Goal: Transaction & Acquisition: Obtain resource

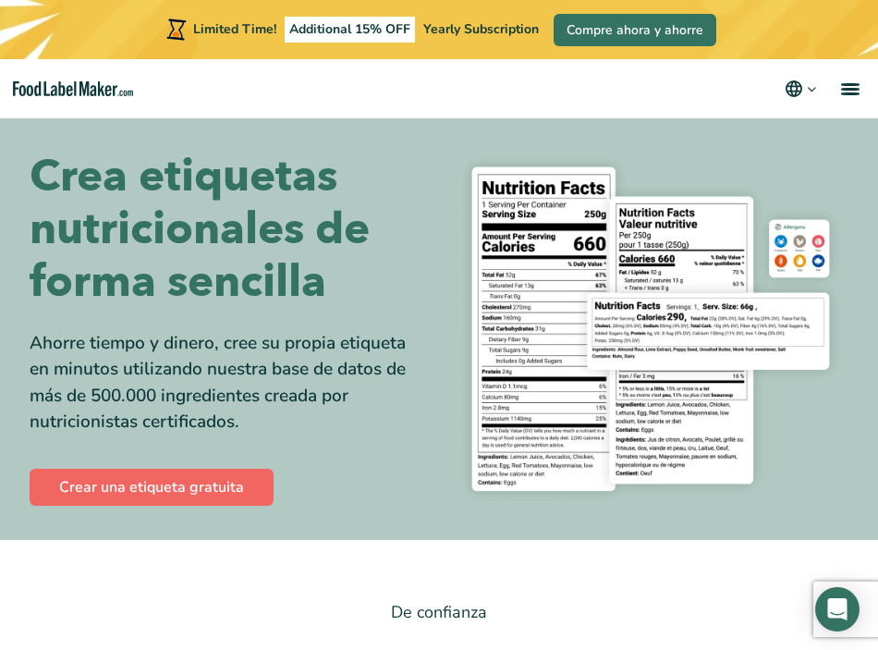
click at [103, 484] on link "Crear una etiqueta gratuita" at bounding box center [152, 487] width 244 height 37
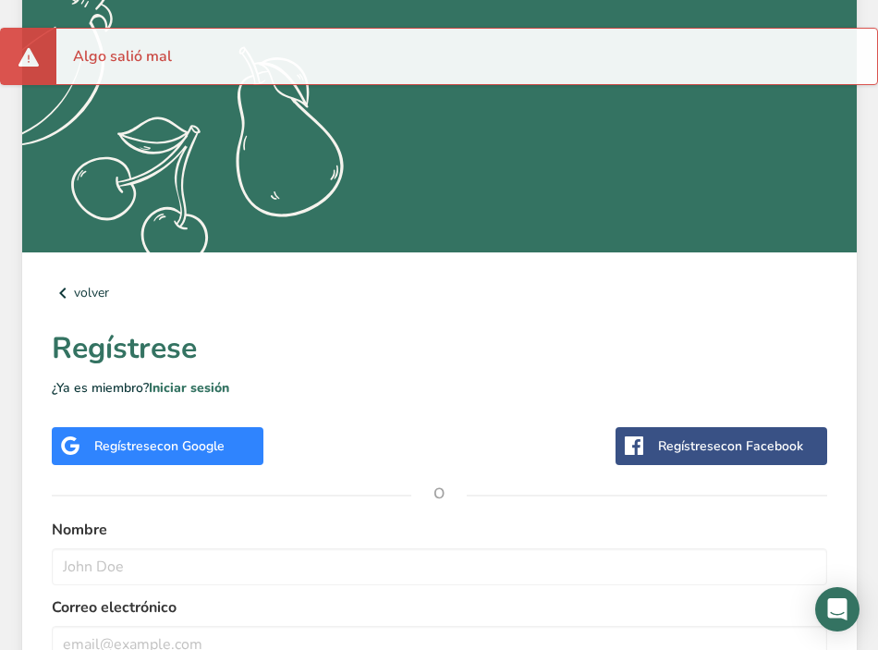
scroll to position [492, 0]
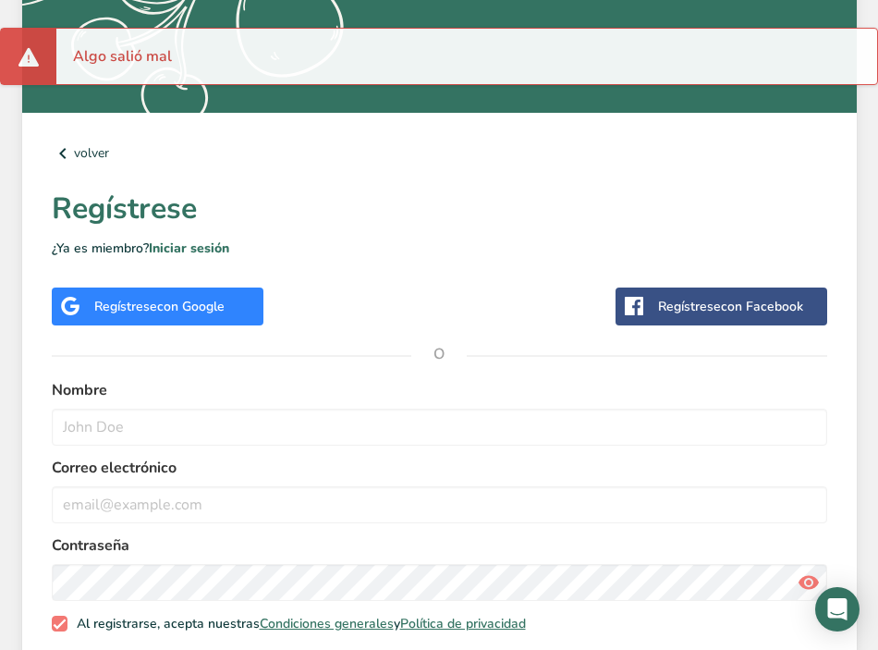
click at [103, 311] on div "Regístrese con Google" at bounding box center [159, 306] width 130 height 19
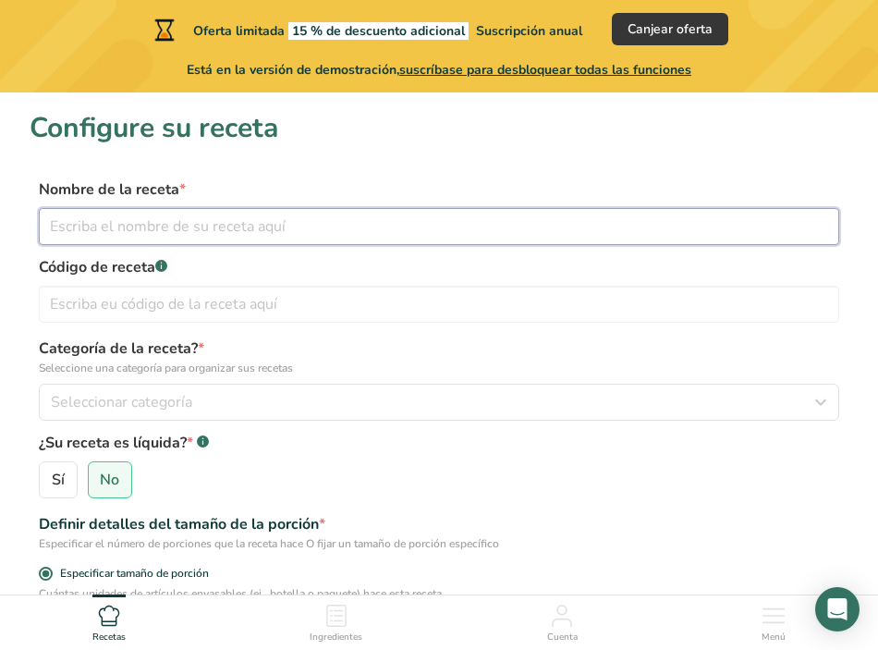
click at [348, 214] on input "text" at bounding box center [439, 226] width 800 height 37
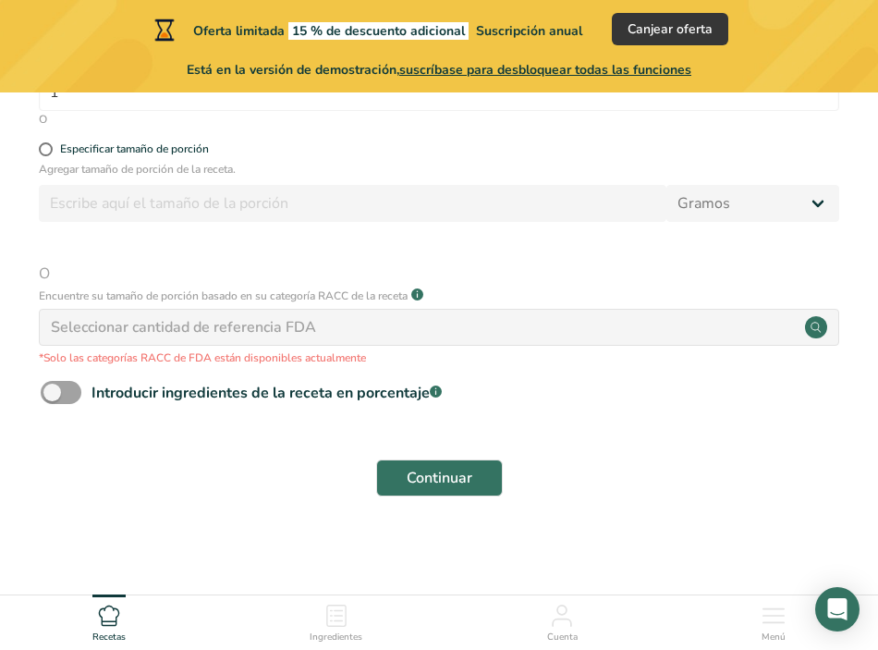
scroll to position [619, 0]
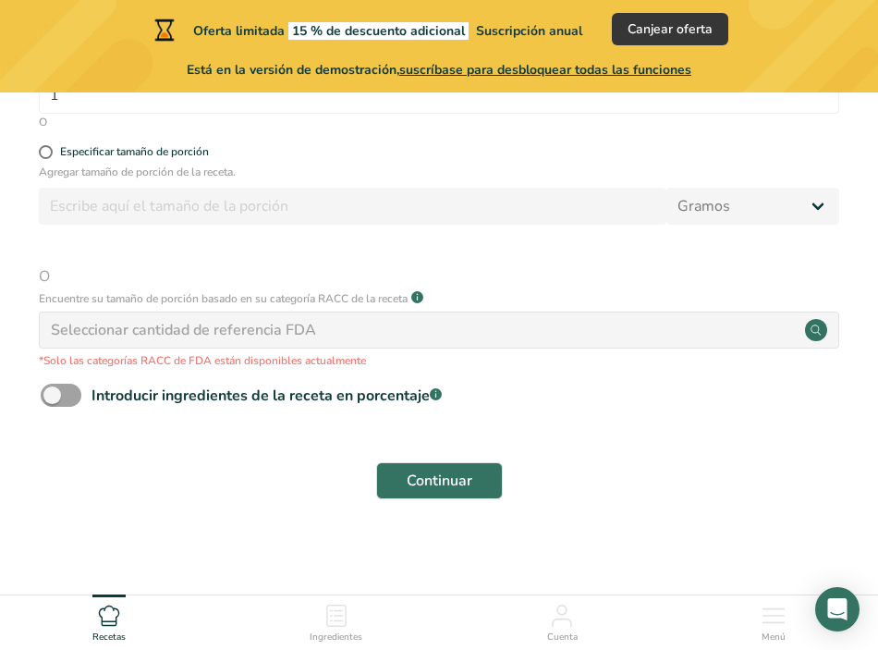
click at [549, 624] on div "Cuenta" at bounding box center [562, 619] width 30 height 50
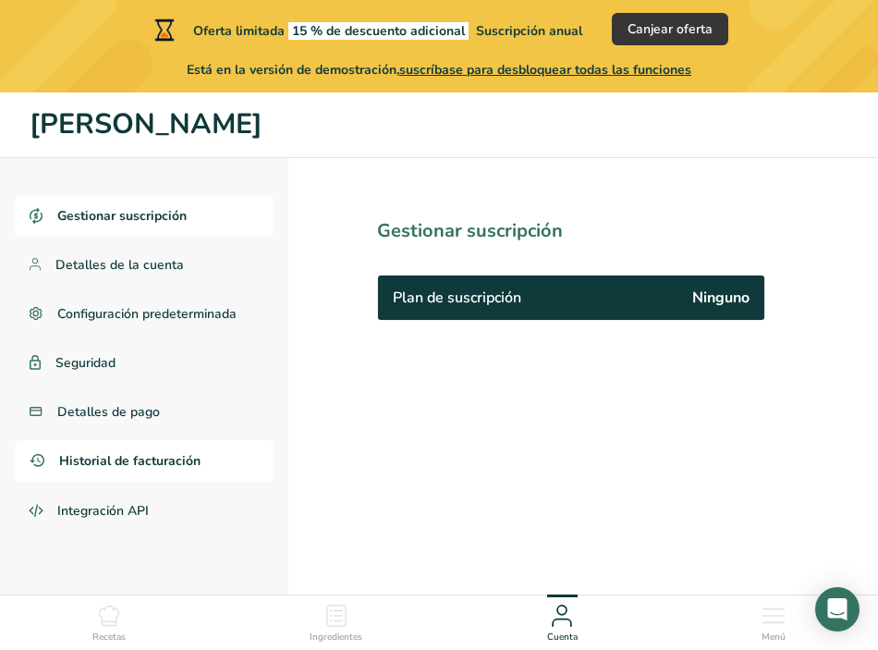
click at [126, 468] on span "Historial de facturación" at bounding box center [129, 460] width 141 height 19
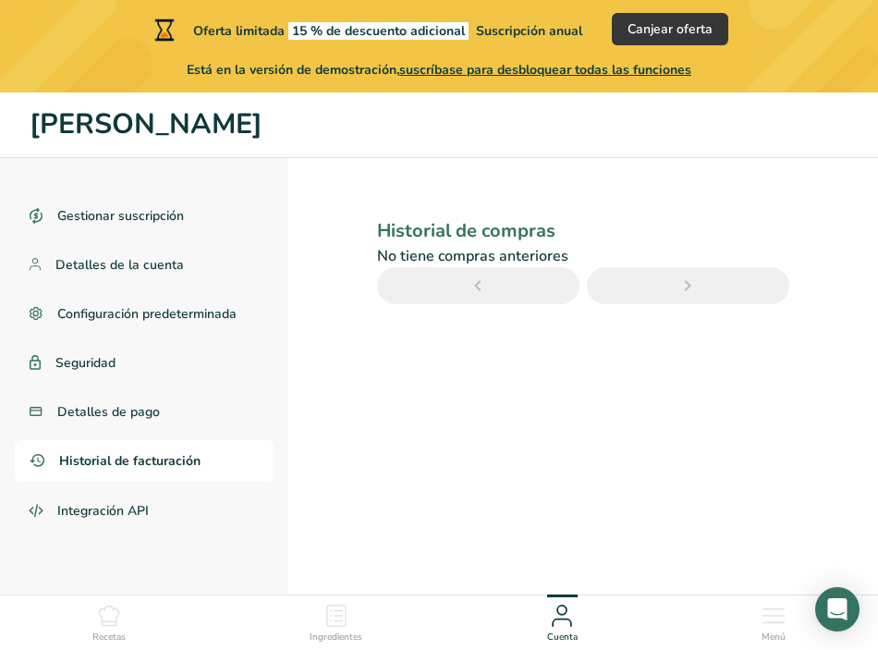
click at [128, 433] on ul "Gestionar suscripción Detalles de la cuenta Configuración predeterminada Seguri…" at bounding box center [144, 364] width 259 height 338
click at [130, 201] on link "Gestionar suscripción" at bounding box center [144, 216] width 259 height 42
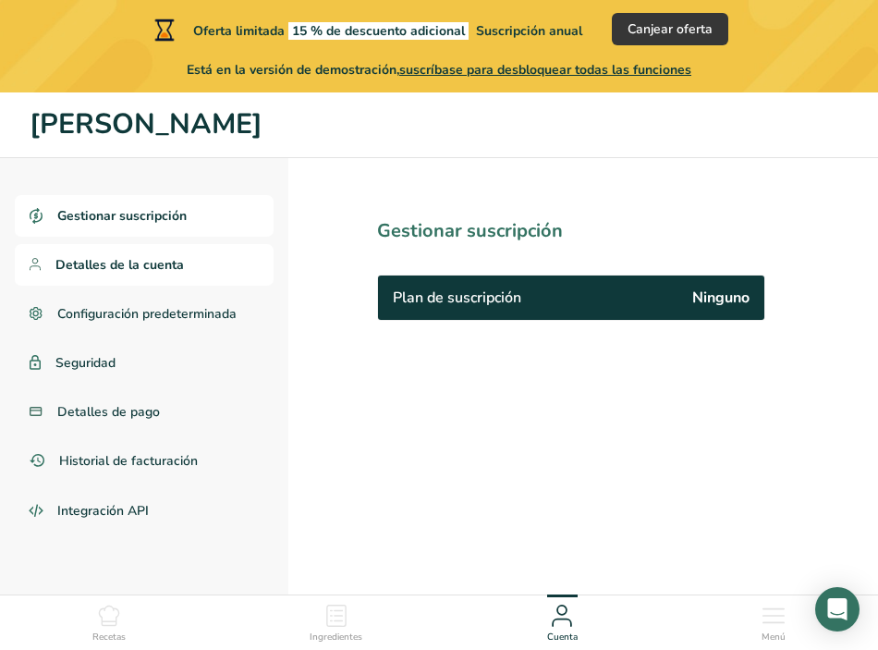
click at [140, 275] on link "Detalles de la cuenta" at bounding box center [144, 265] width 259 height 42
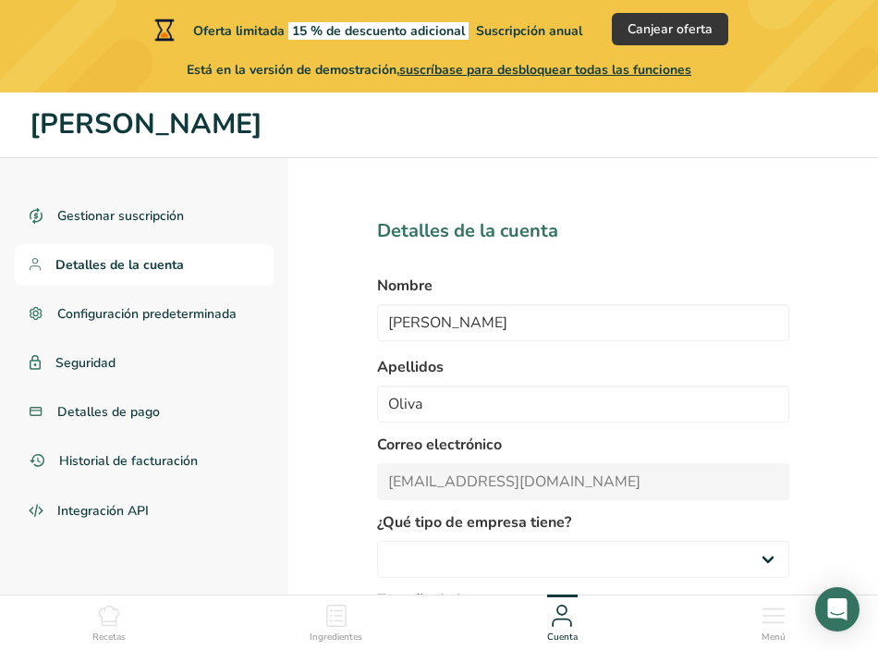
select select
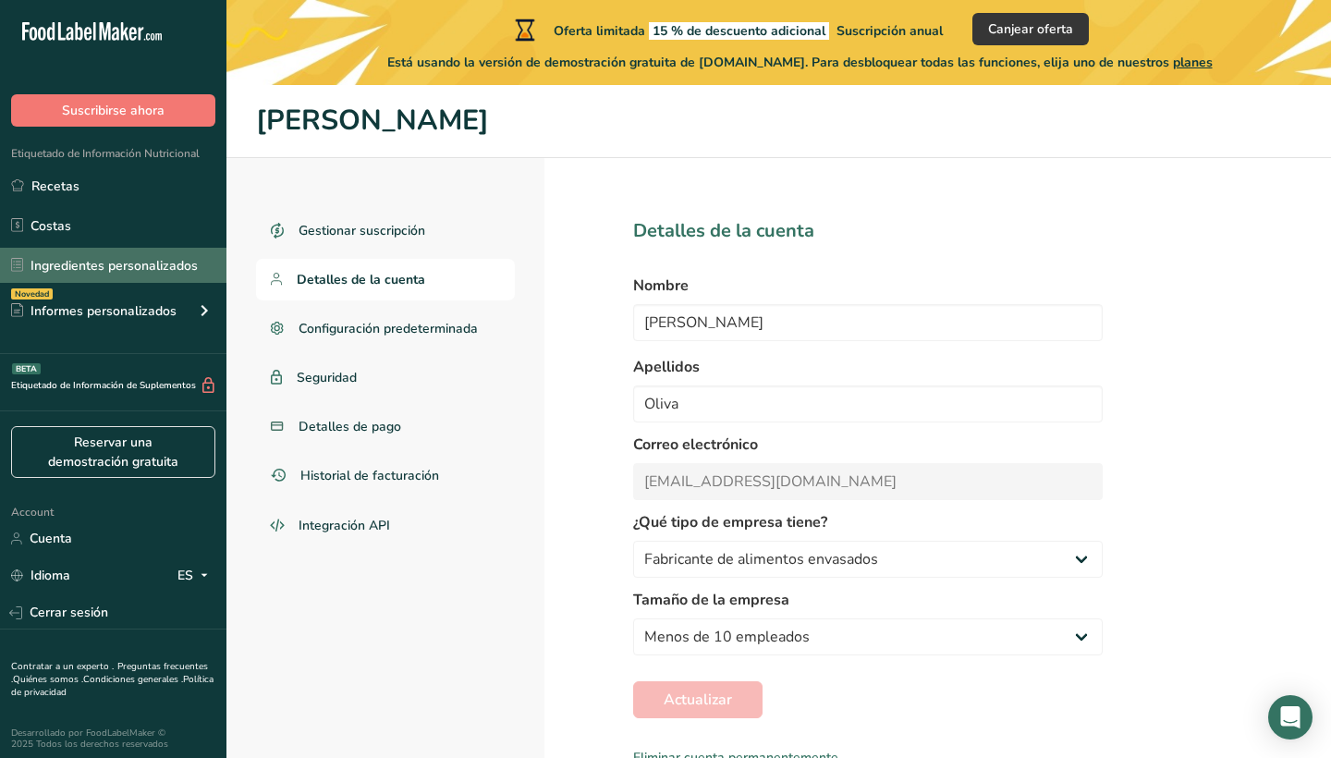
click at [68, 272] on link "Ingredientes personalizados" at bounding box center [113, 265] width 226 height 35
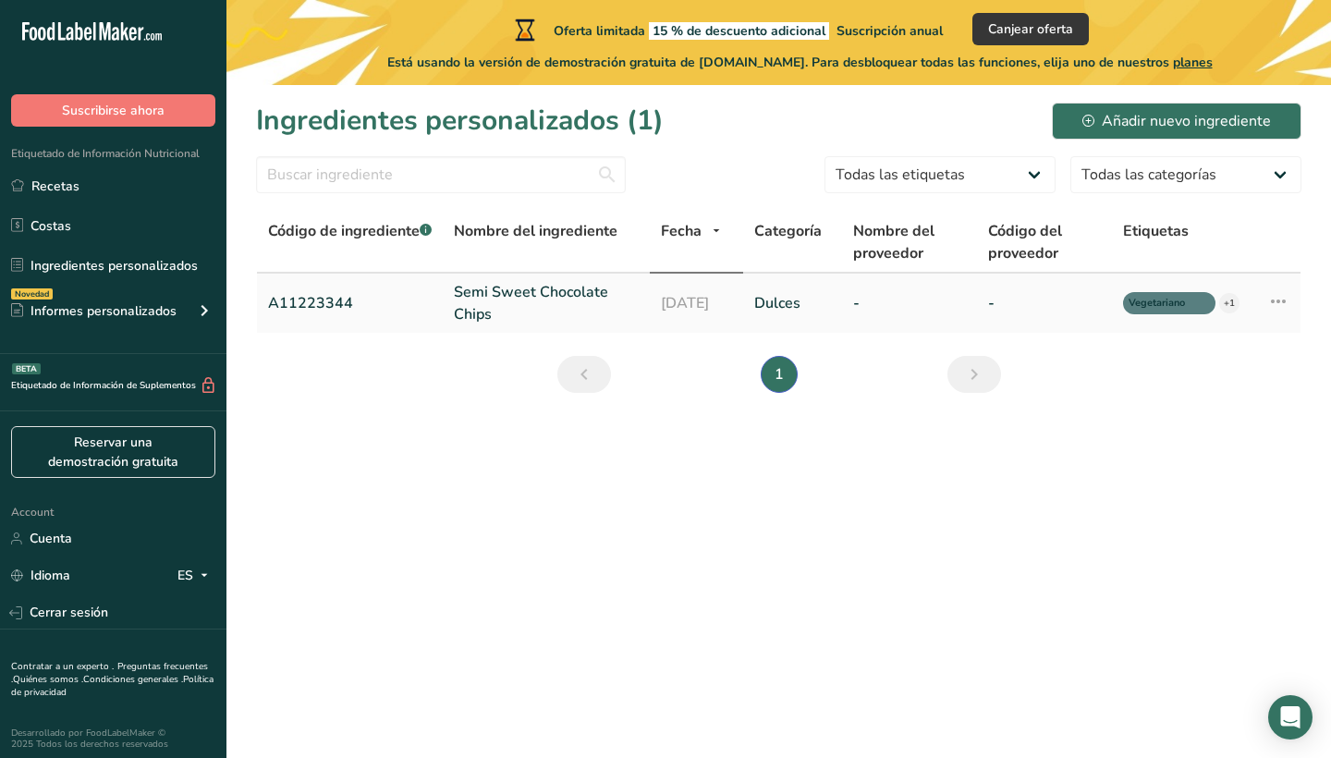
click at [484, 284] on link "Semi Sweet Chocolate Chips" at bounding box center [546, 303] width 185 height 44
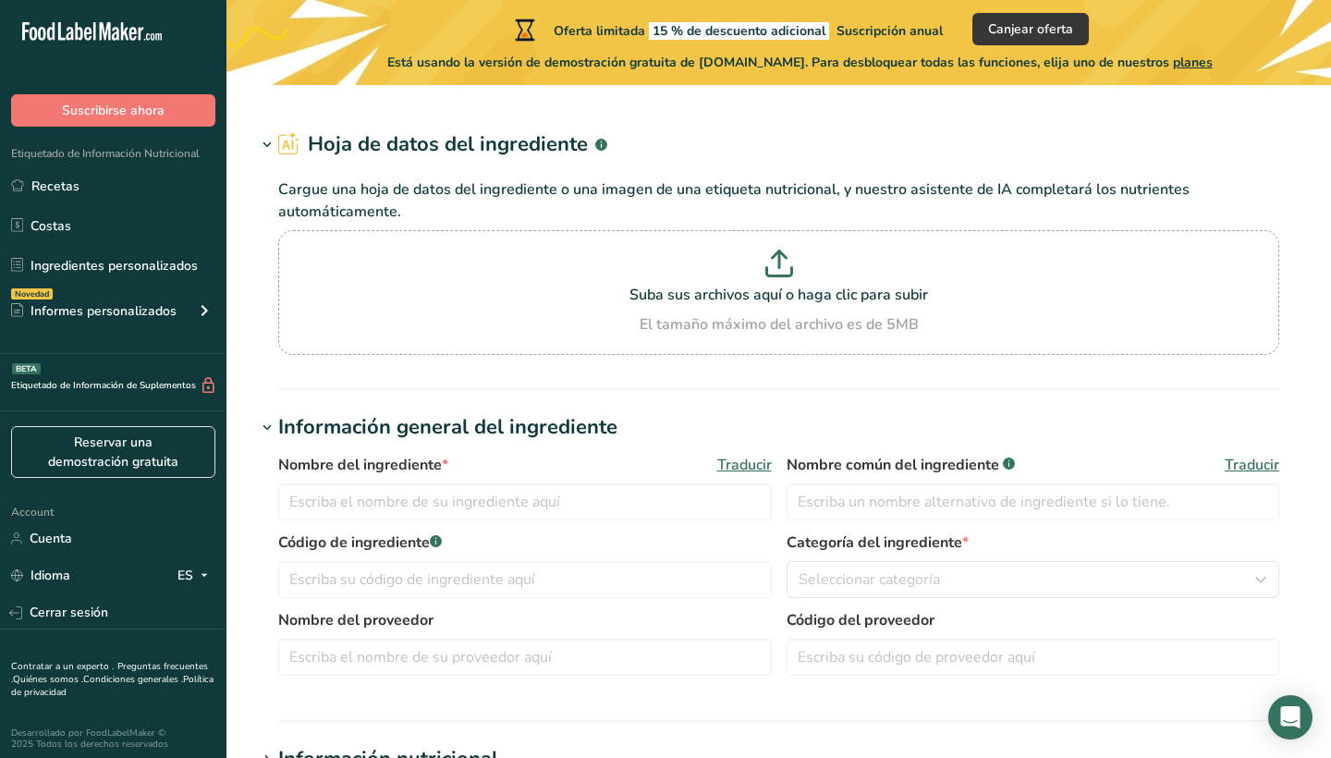
type input "Semi Sweet Chocolate Chips"
type input "Choco Chips"
type input "A11223344"
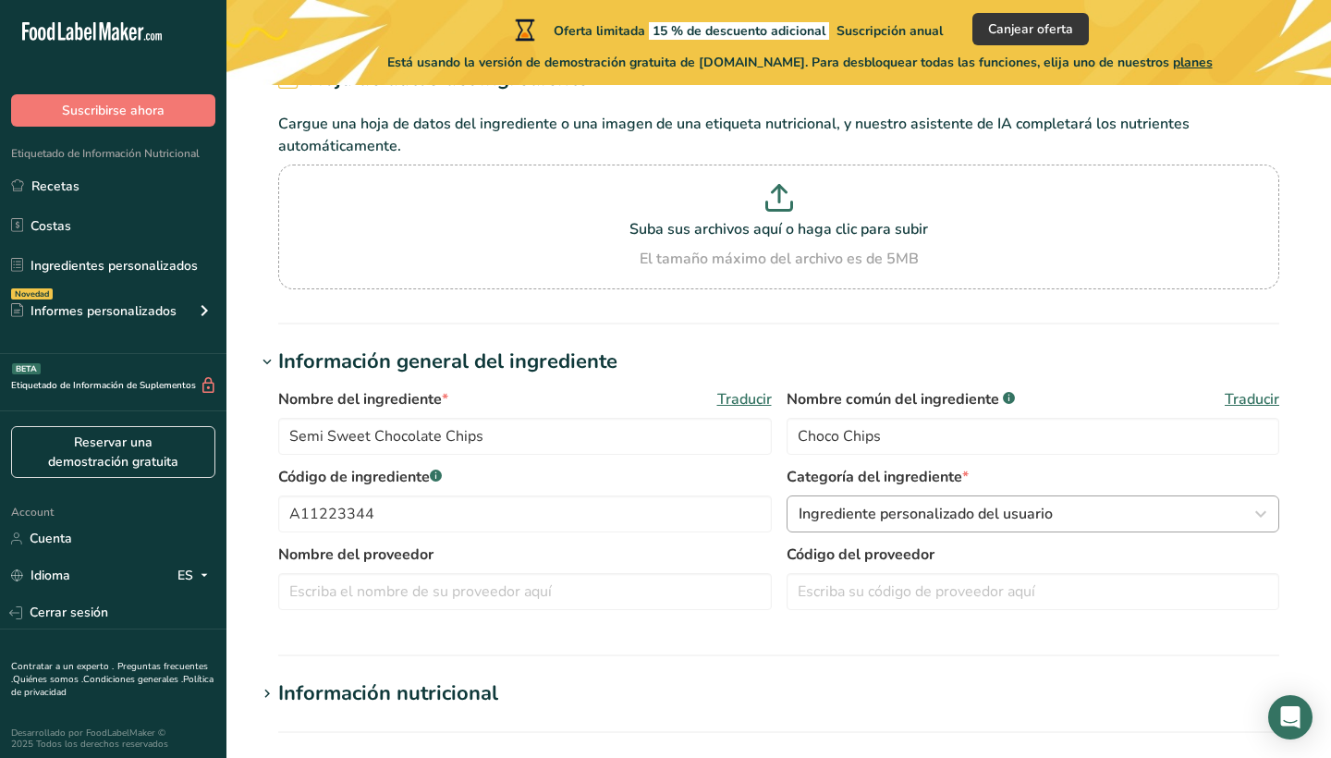
scroll to position [109, 0]
click at [89, 264] on link "Ingredientes personalizados" at bounding box center [113, 265] width 226 height 35
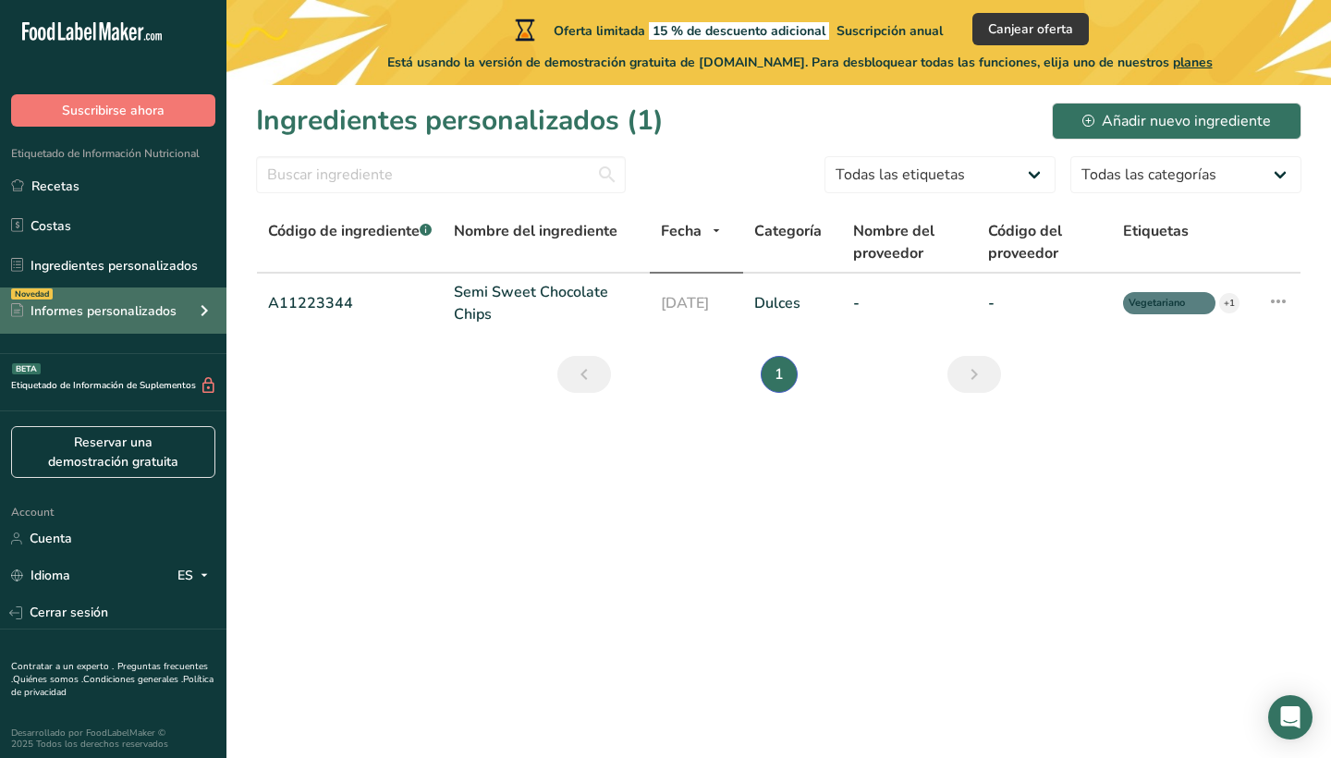
click at [93, 305] on div "Informes personalizados" at bounding box center [93, 310] width 165 height 19
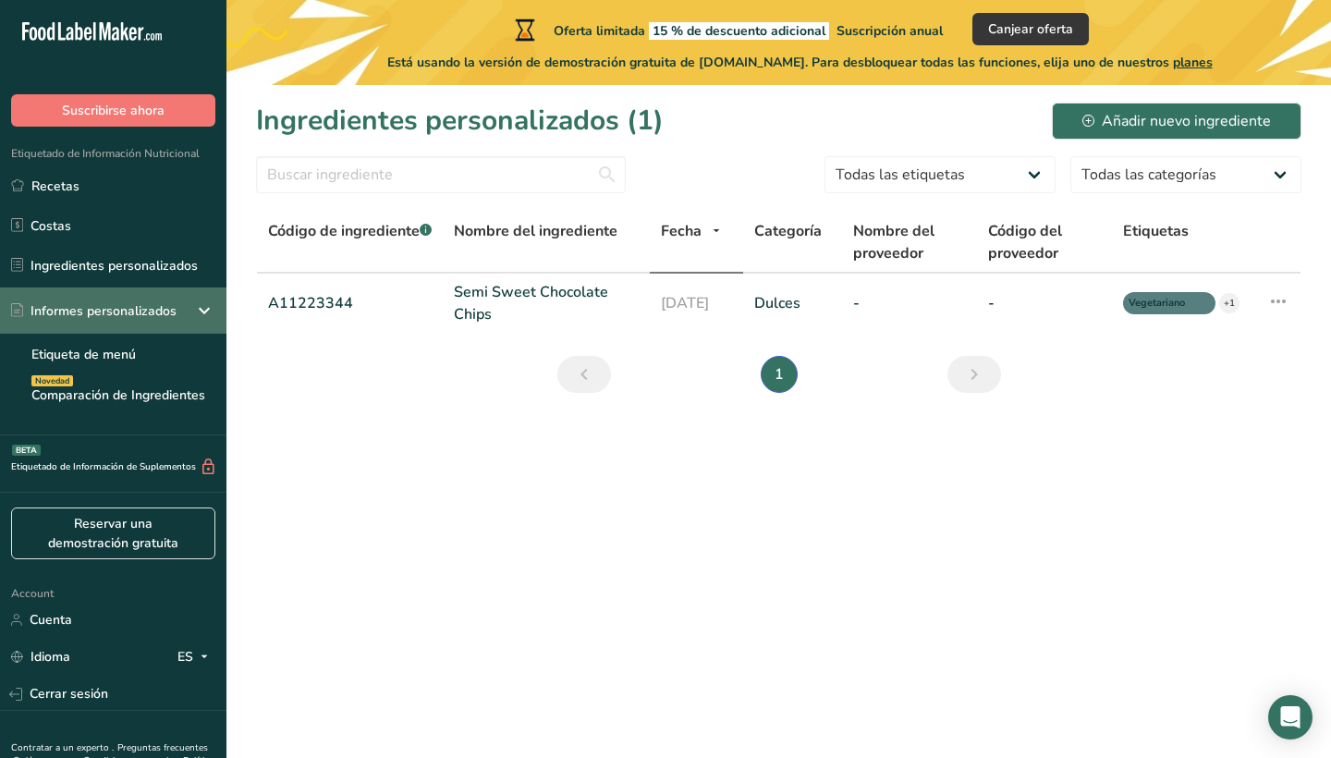
click at [86, 321] on div "Informes personalizados" at bounding box center [113, 310] width 226 height 46
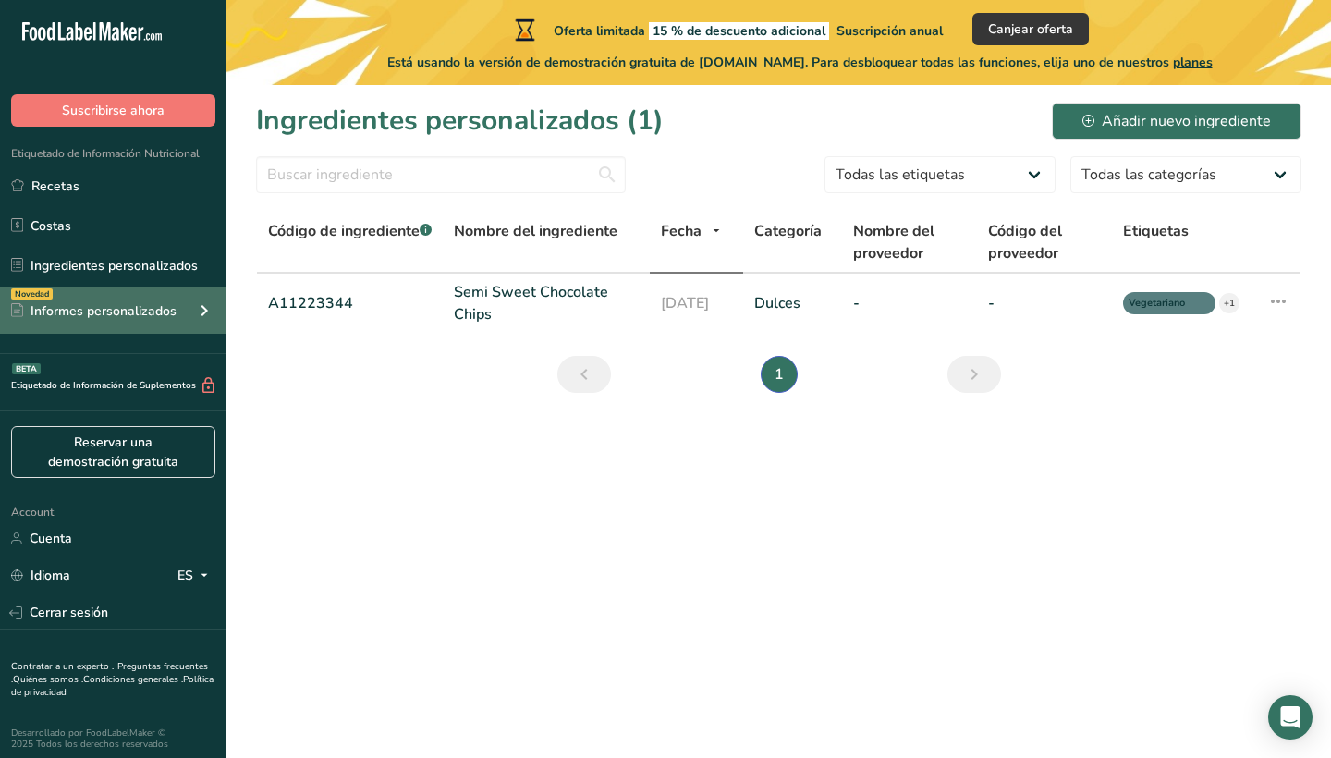
click at [86, 321] on div "Novedad Informes personalizados" at bounding box center [113, 310] width 226 height 46
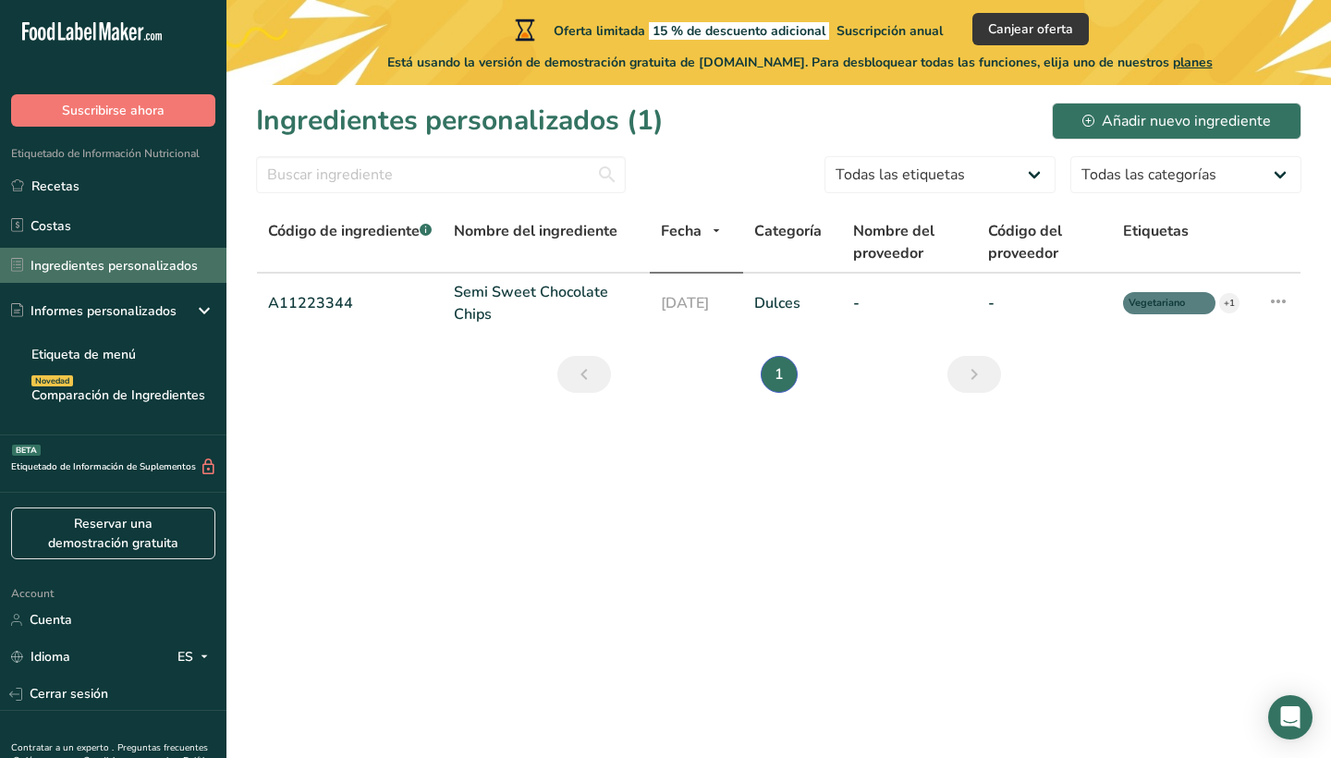
click at [128, 274] on link "Ingredientes personalizados" at bounding box center [113, 265] width 226 height 35
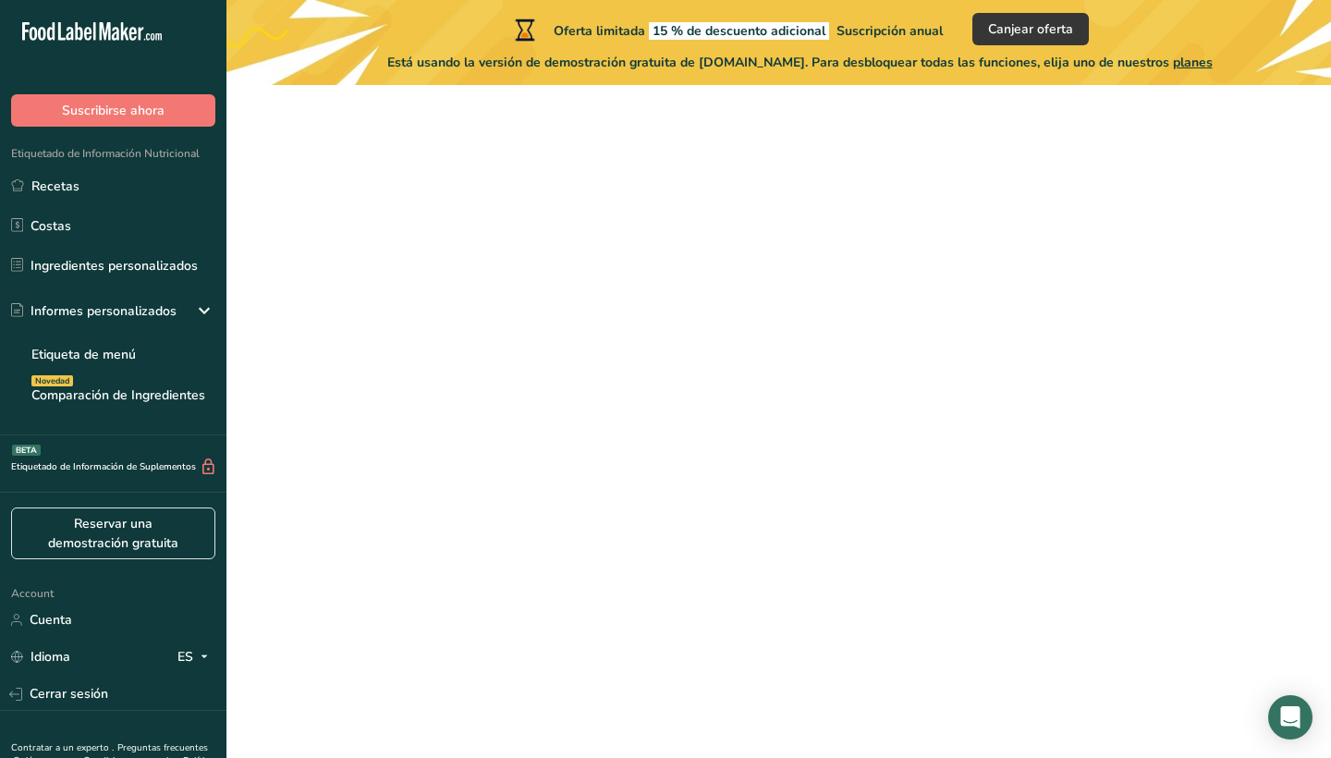
scroll to position [109, 0]
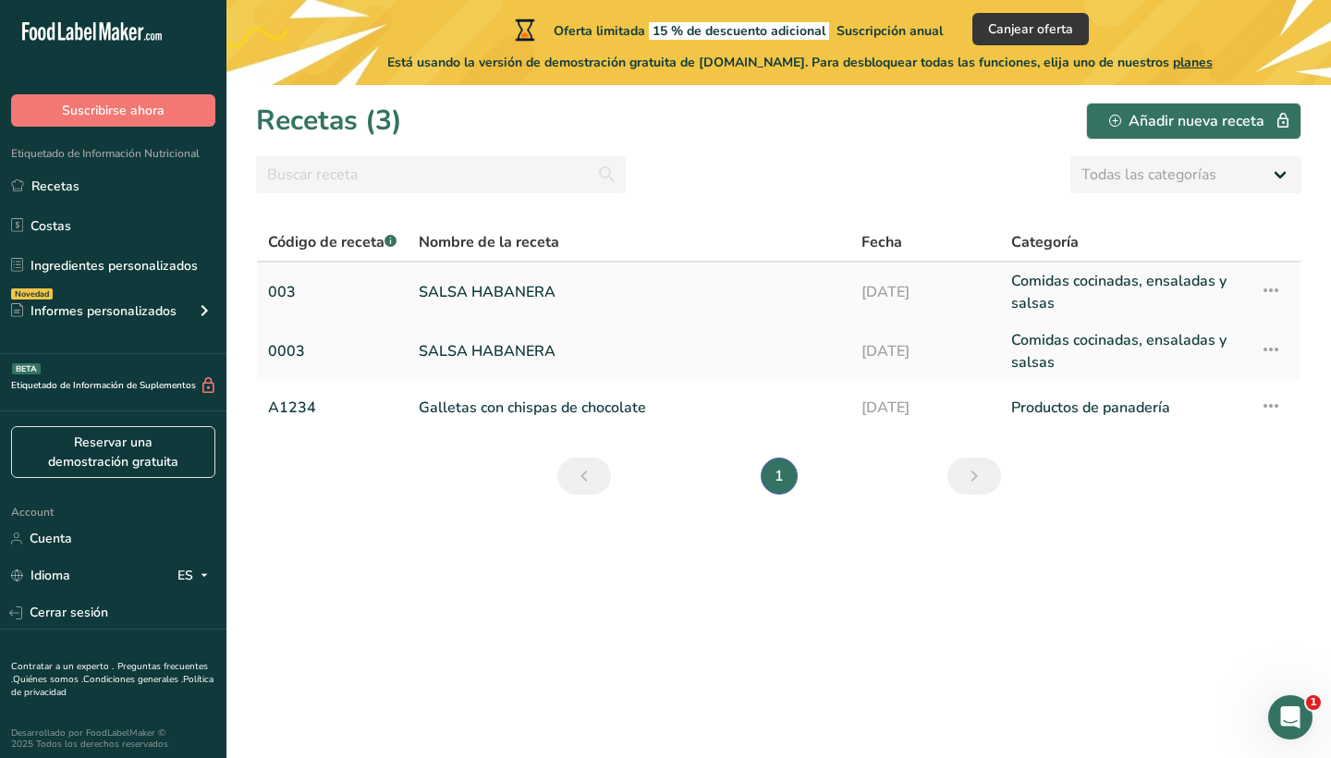
click at [611, 288] on link "SALSA HABANERA" at bounding box center [629, 292] width 421 height 44
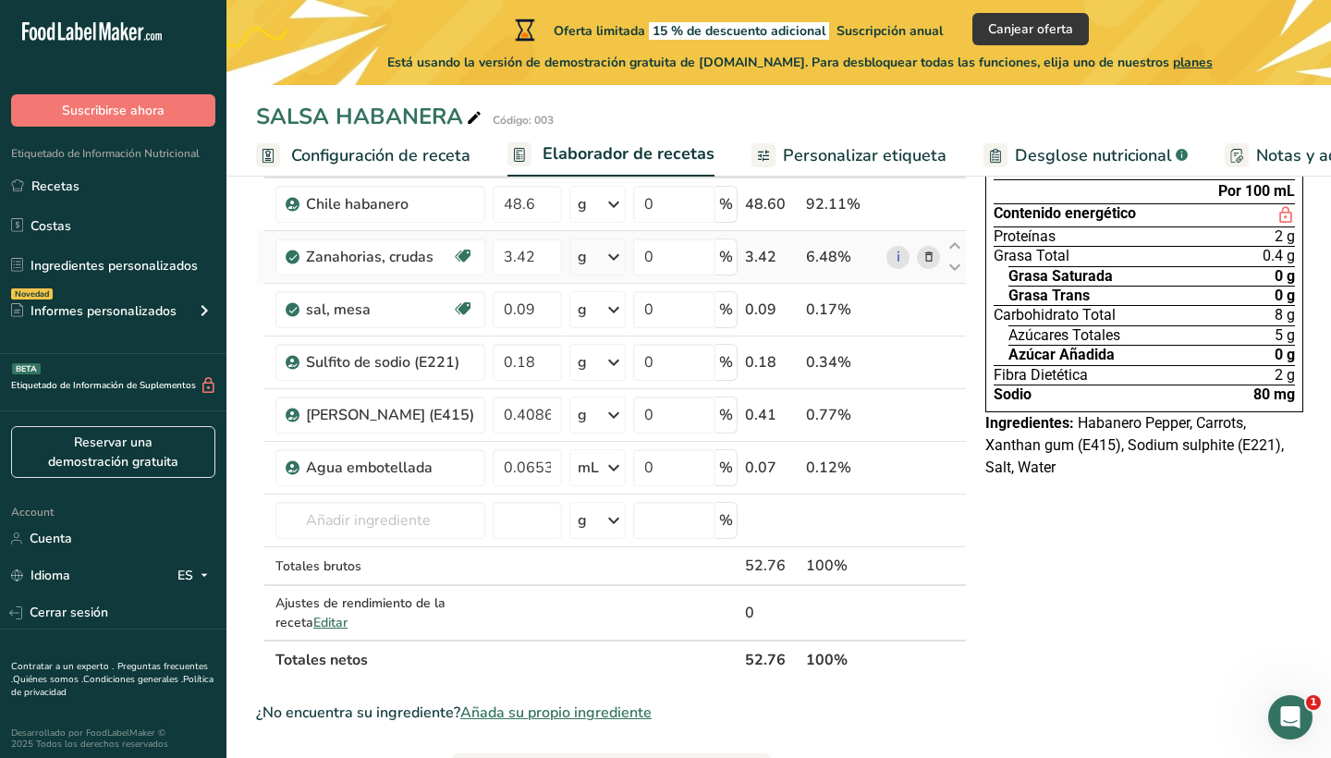
scroll to position [145, 0]
click at [401, 141] on link "Configuración de receta" at bounding box center [363, 156] width 214 height 42
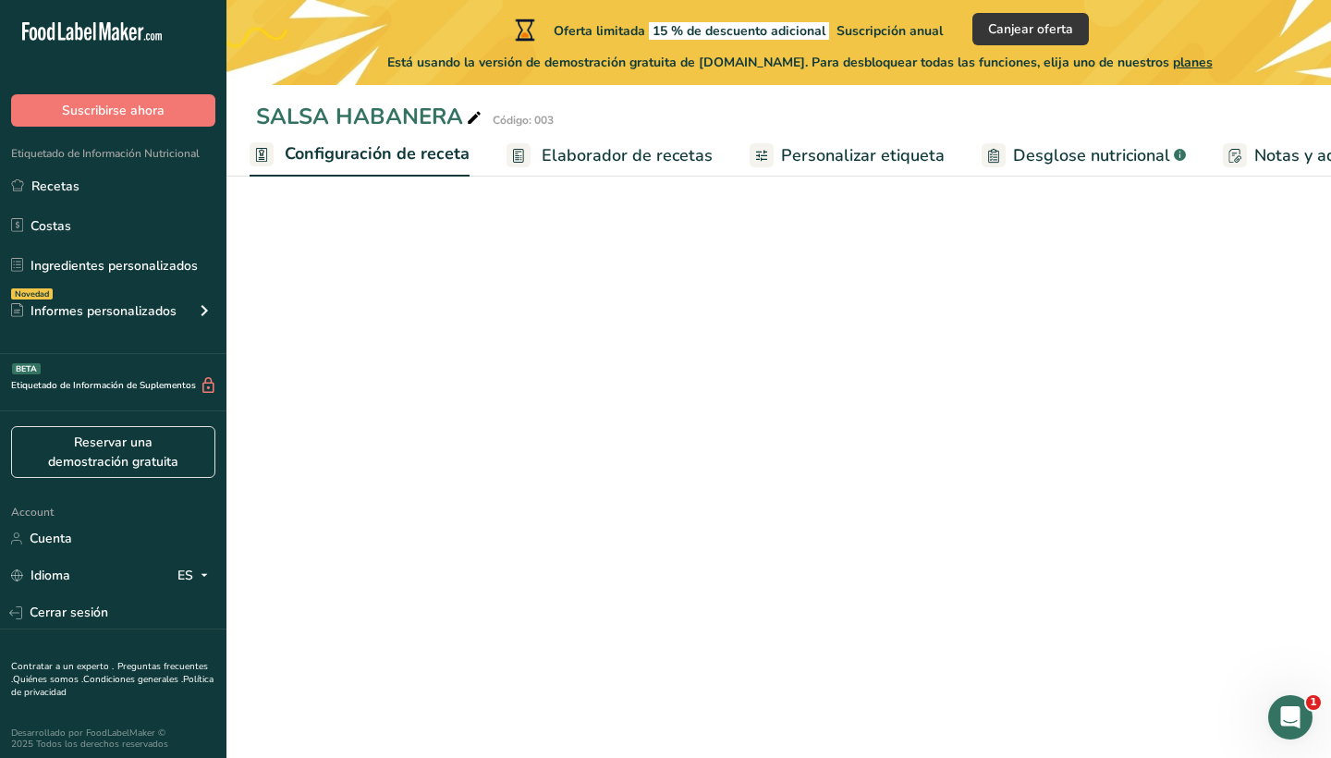
select select "17"
select select "22"
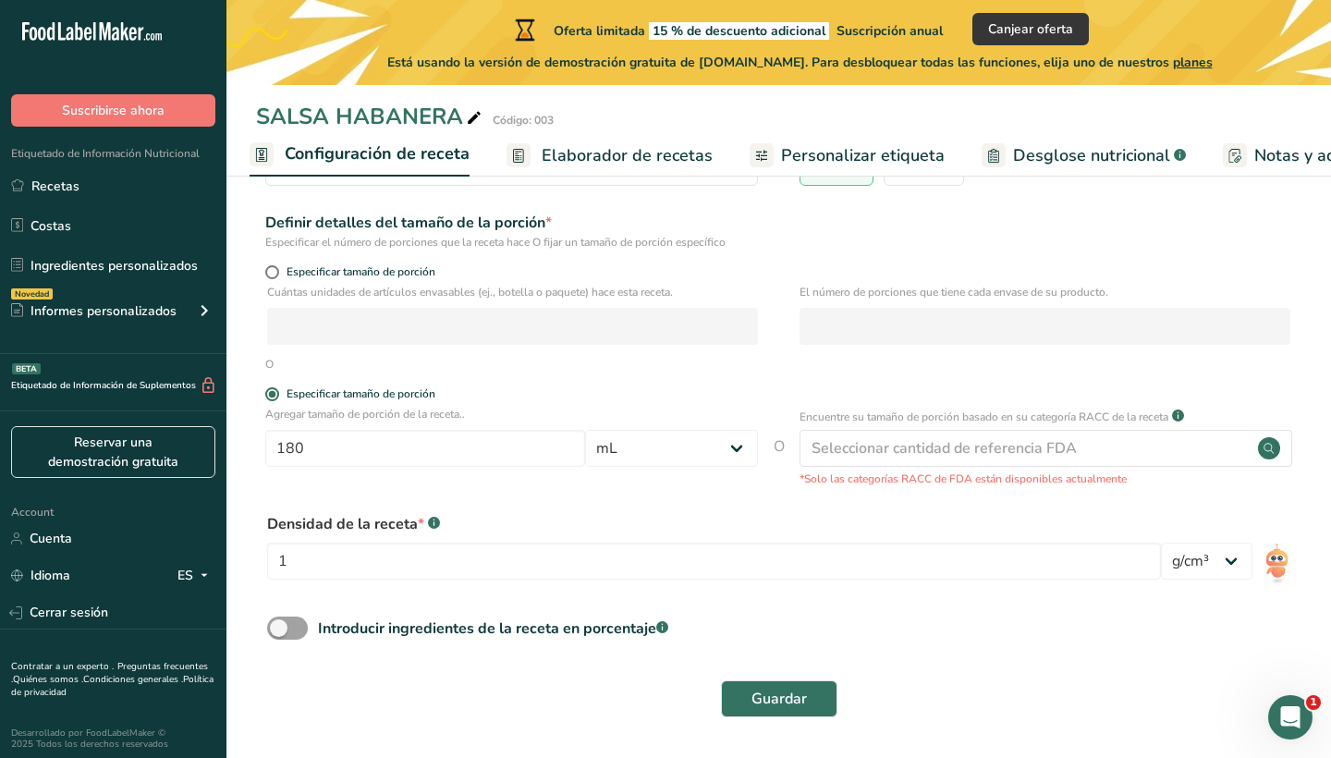
scroll to position [207, 0]
click at [567, 159] on span "Elaborador de recetas" at bounding box center [627, 155] width 171 height 25
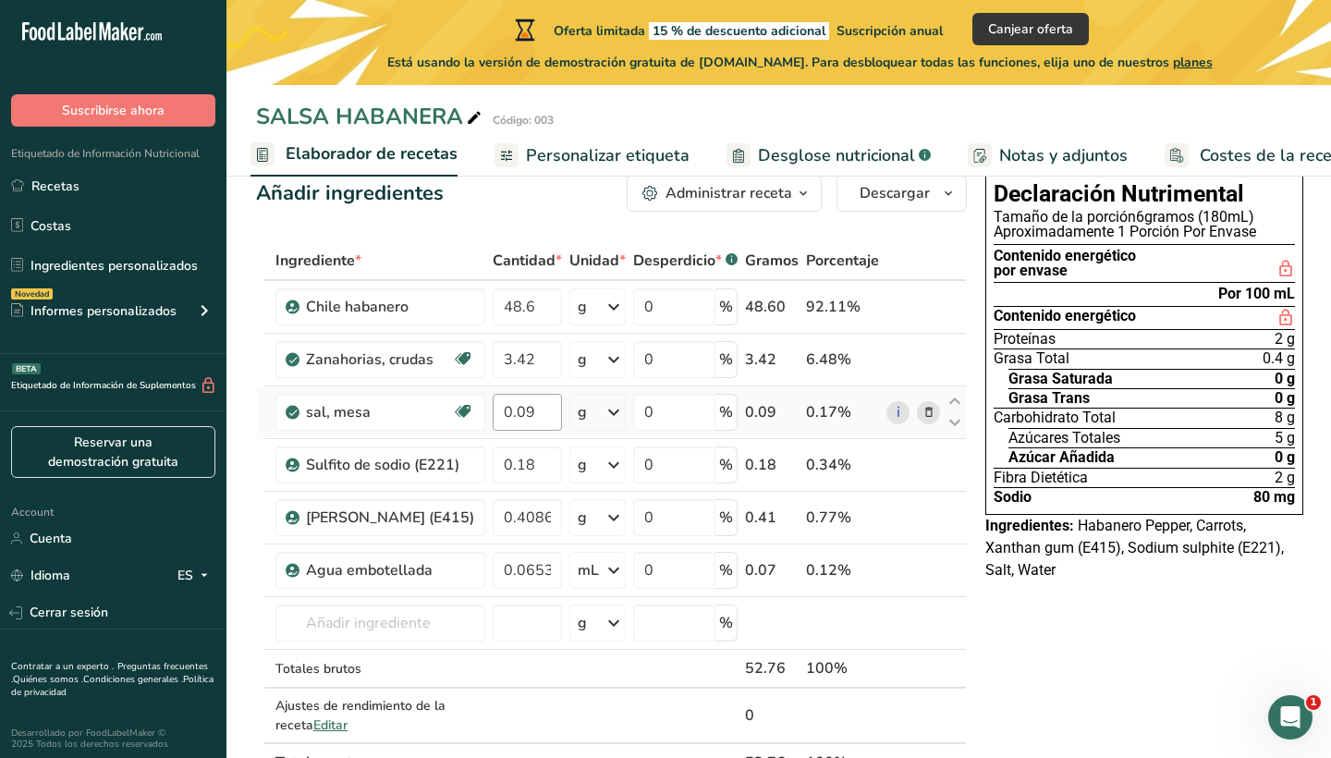
scroll to position [43, 0]
click at [1122, 238] on div "Aproximadamente 1 Porción Por Envase" at bounding box center [1144, 233] width 301 height 15
click at [1135, 217] on div "Tamaño de la porción 6gramos (180mL)" at bounding box center [1144, 218] width 301 height 15
click at [1162, 247] on section "Contenido energético por envase" at bounding box center [1144, 265] width 301 height 39
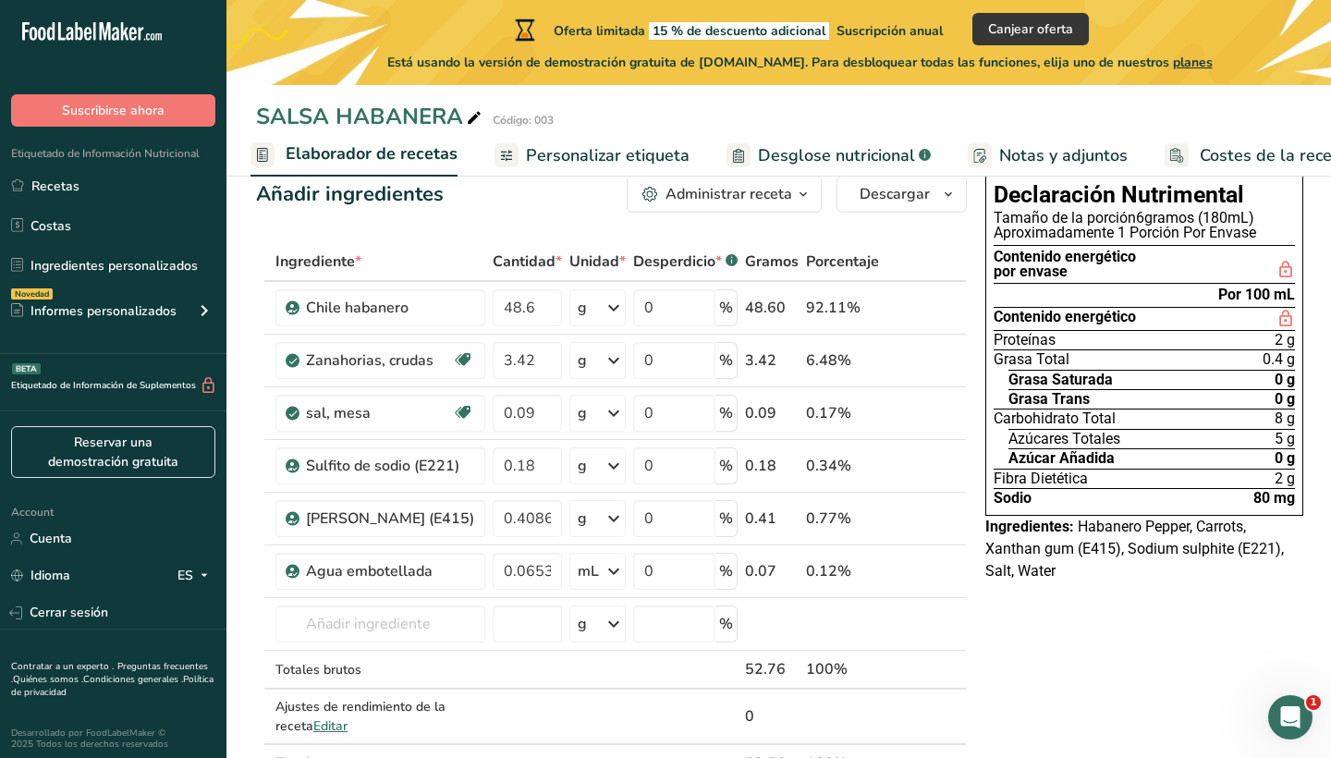
click at [1116, 231] on div "Aproximadamente 1 Porción Por Envase" at bounding box center [1144, 233] width 301 height 15
click at [1063, 226] on div "Aproximadamente 1 Porción Por Envase" at bounding box center [1144, 233] width 301 height 15
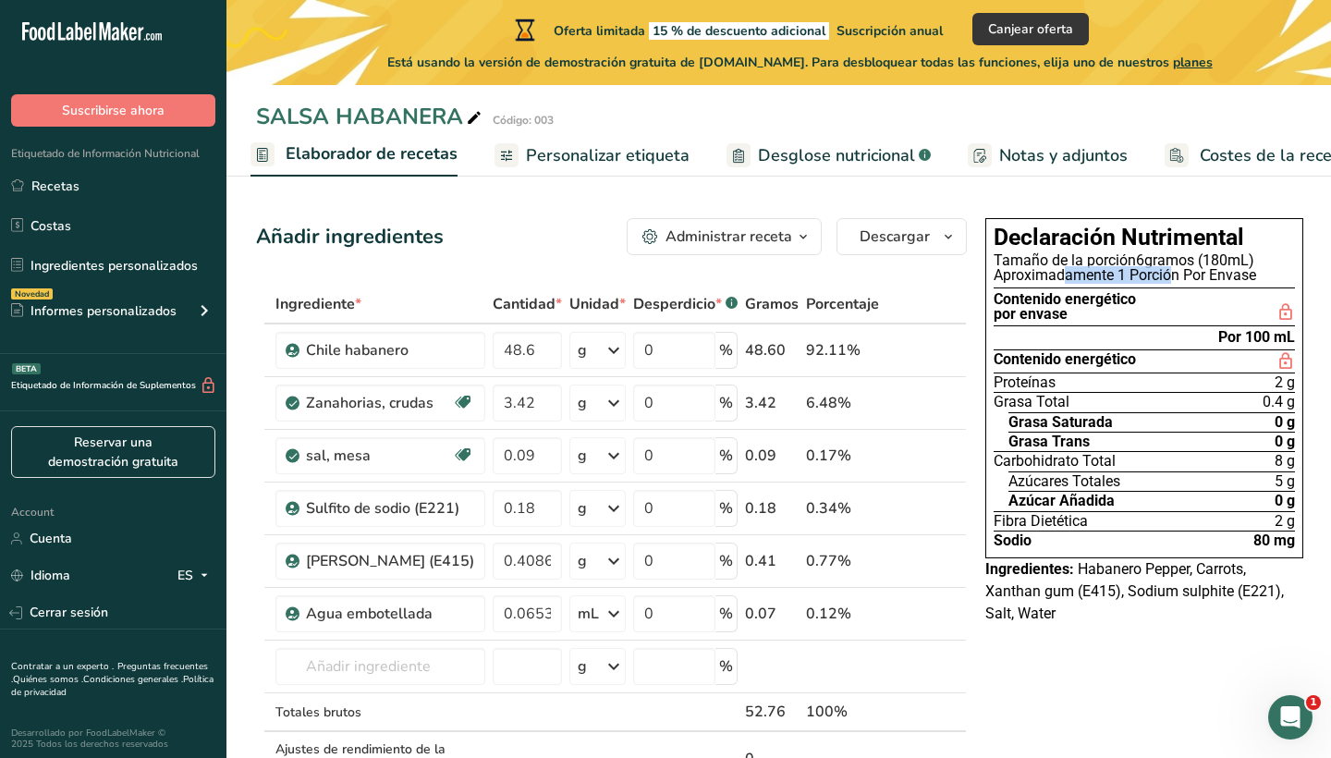
scroll to position [0, 0]
click at [854, 149] on span "Desglose nutricional" at bounding box center [836, 155] width 157 height 25
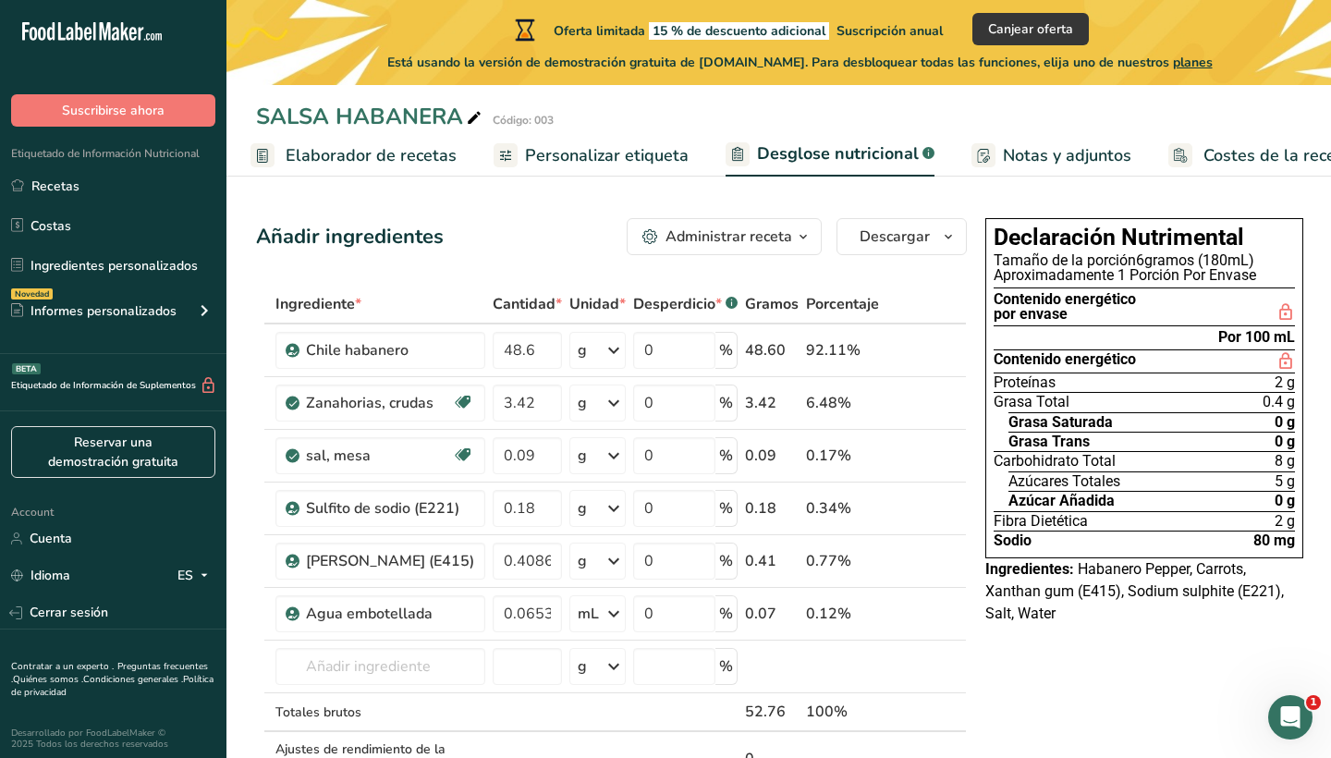
scroll to position [0, 297]
select select "Calories"
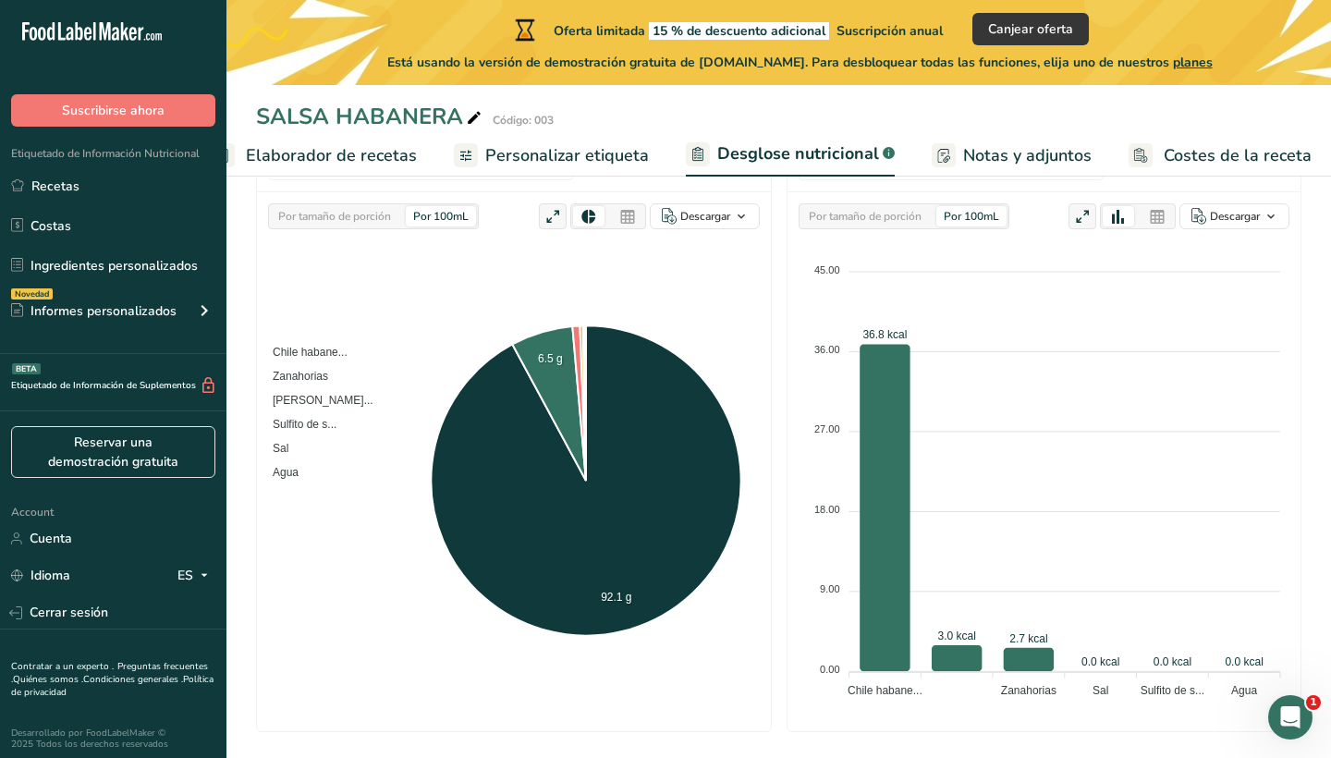
scroll to position [311, 0]
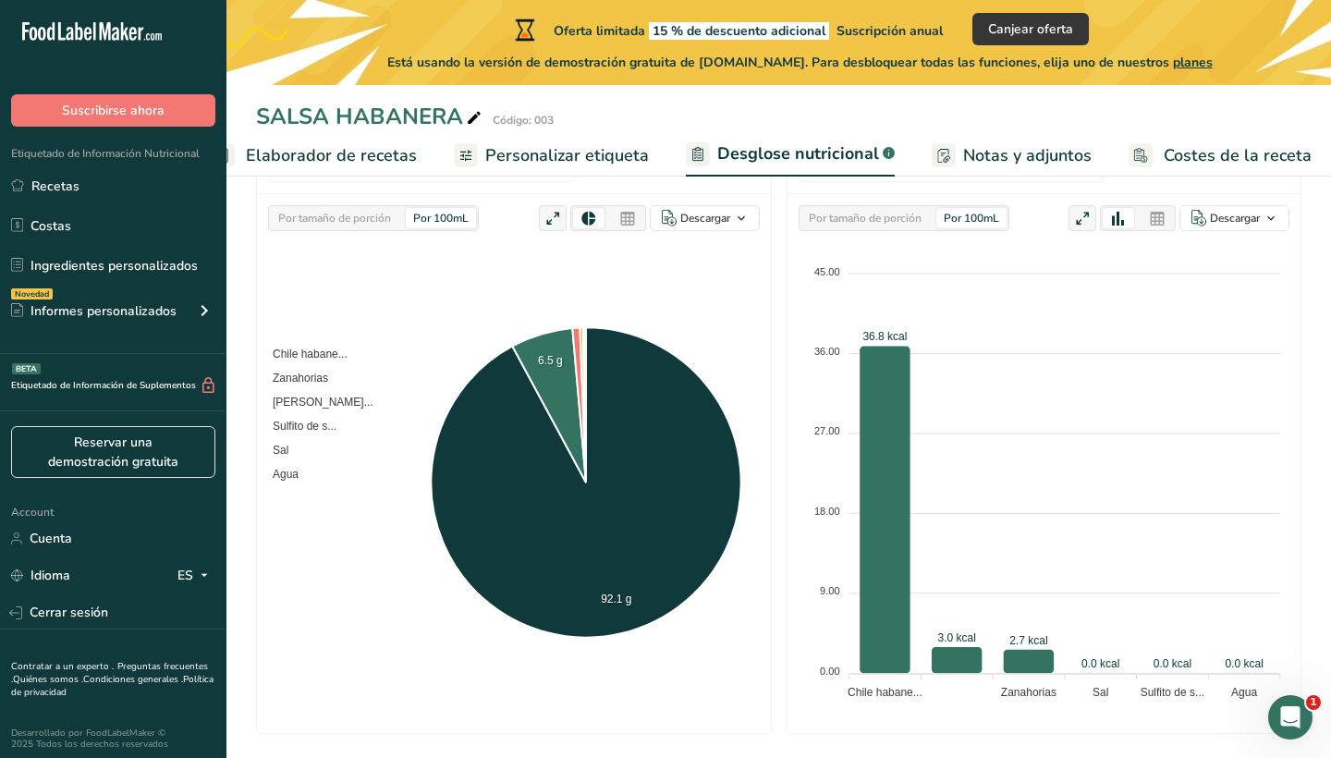
click at [993, 153] on span "Notas y adjuntos" at bounding box center [1027, 155] width 128 height 25
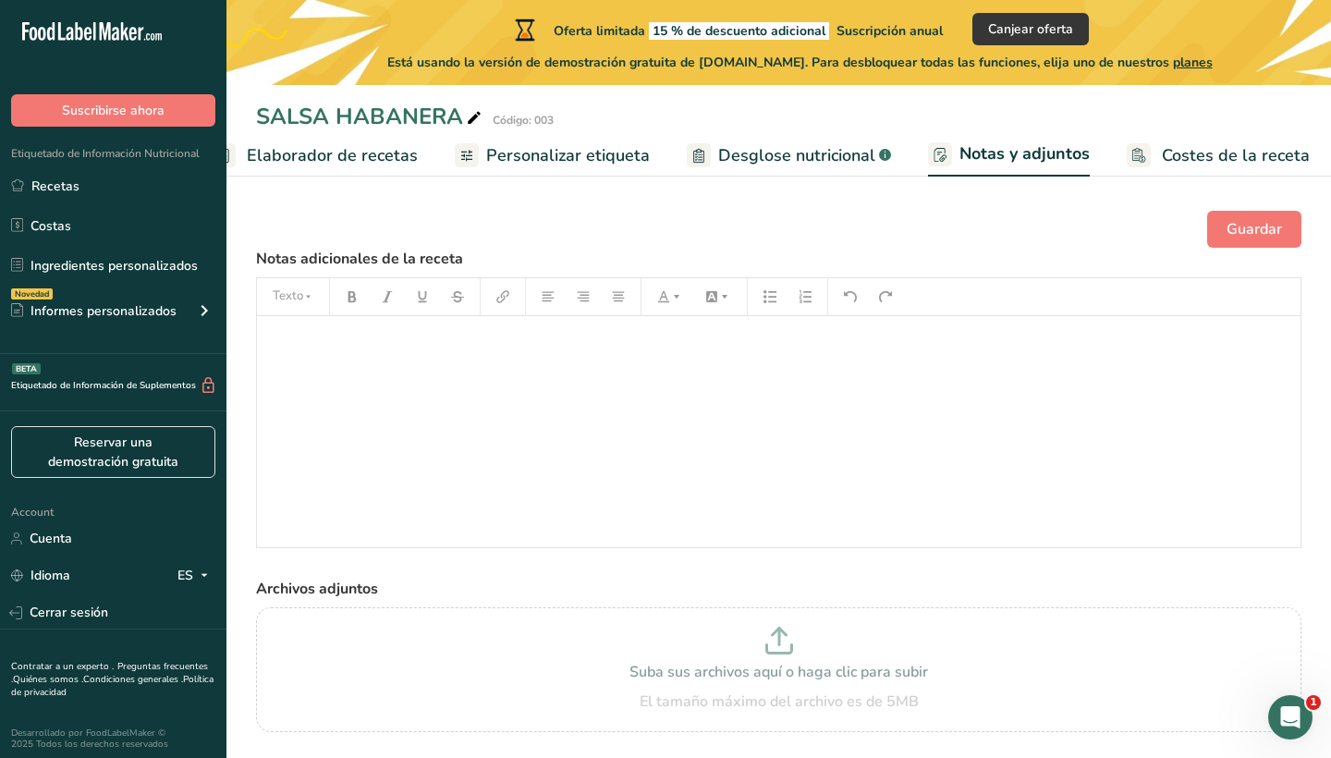
click at [569, 147] on span "Personalizar etiqueta" at bounding box center [568, 155] width 164 height 25
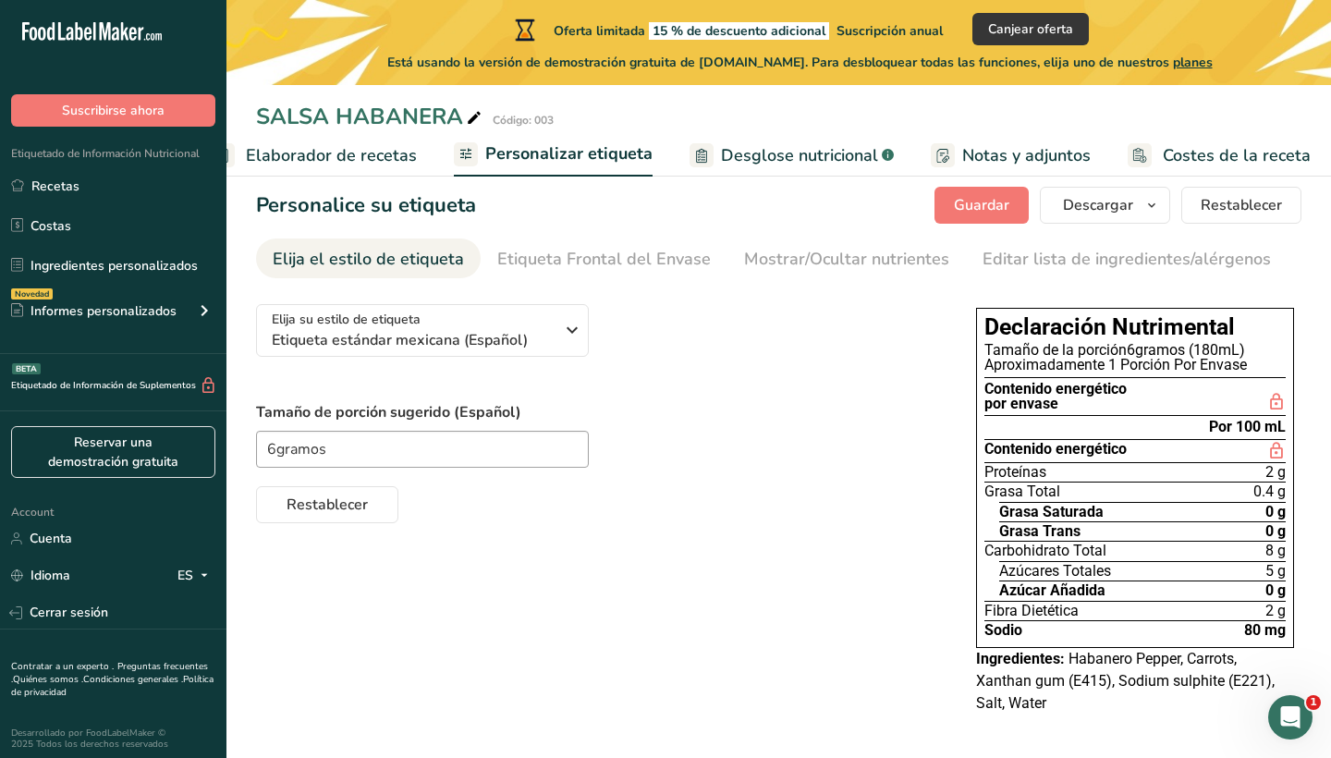
scroll to position [23, 0]
click at [1120, 206] on span "Descargar" at bounding box center [1098, 206] width 70 height 22
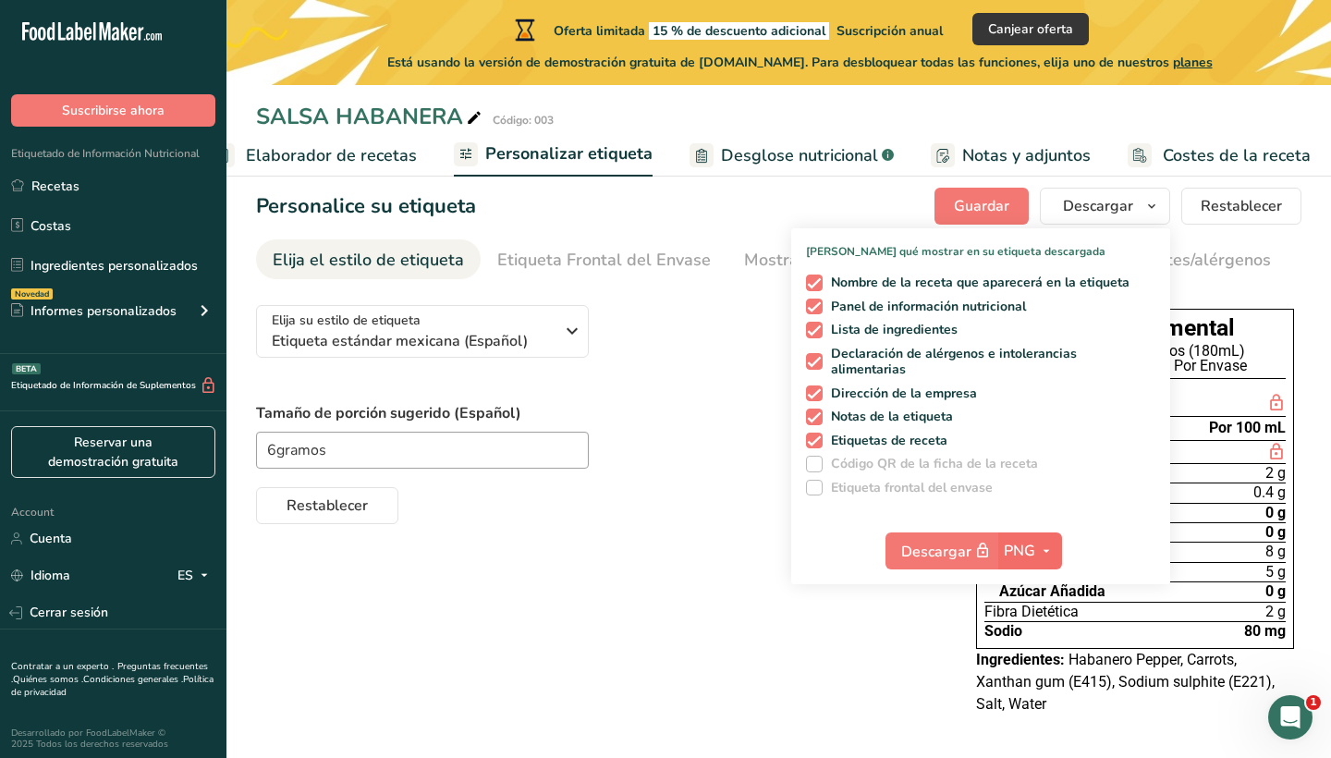
click at [1036, 561] on button "PNG" at bounding box center [1030, 550] width 64 height 37
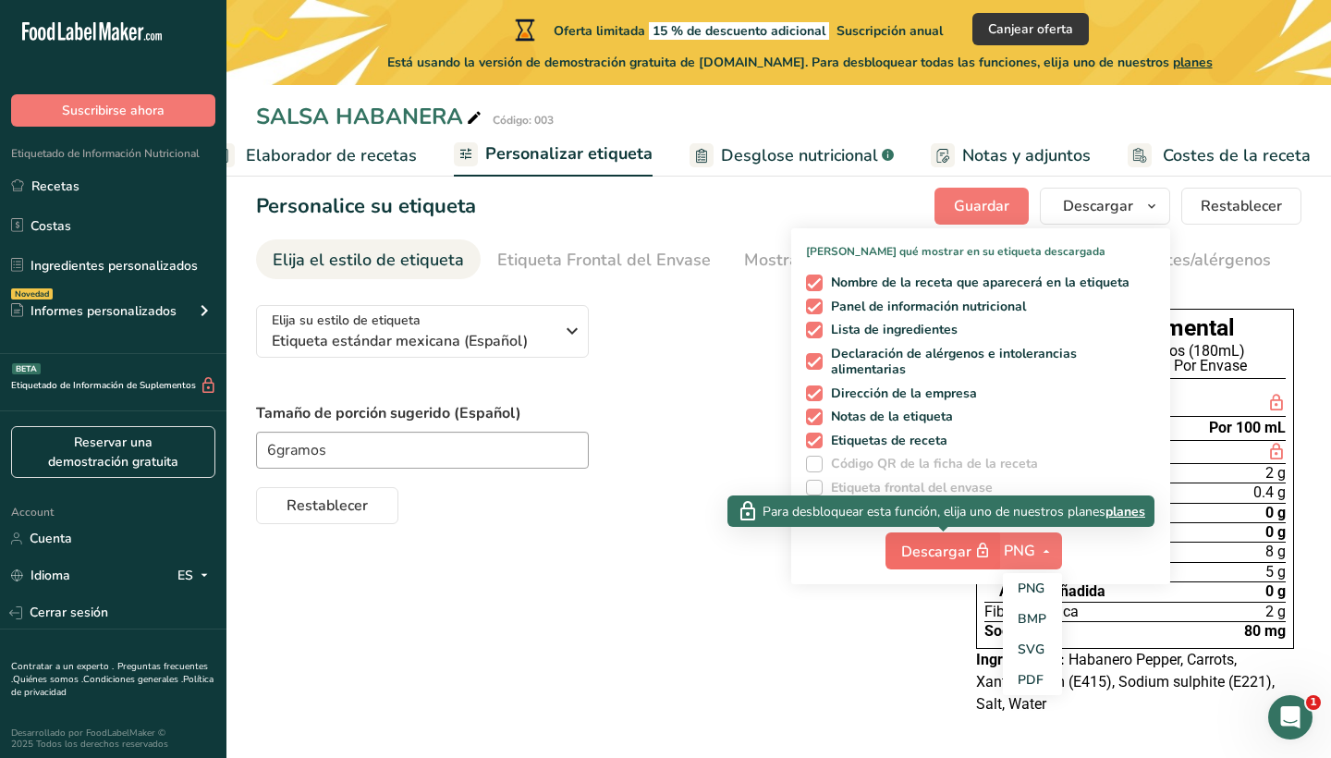
click at [978, 552] on icon "button" at bounding box center [982, 551] width 17 height 26
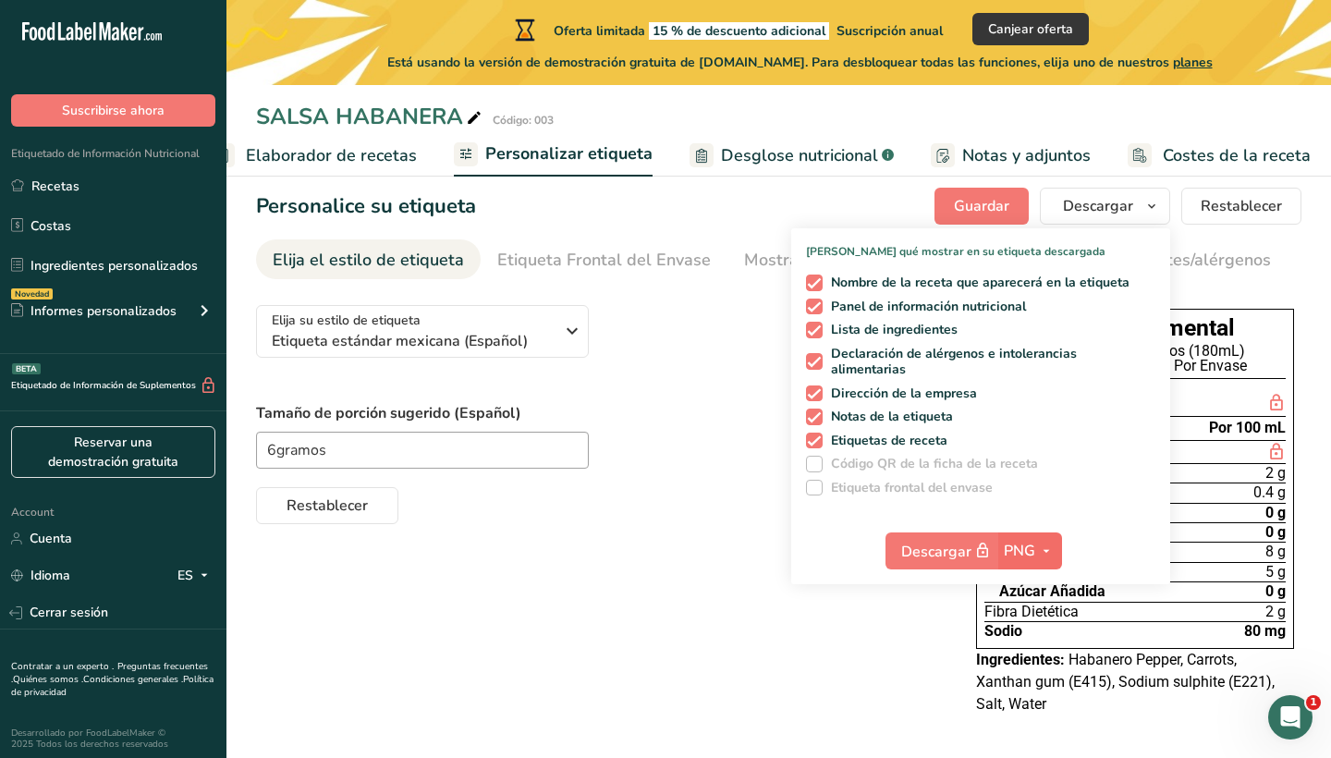
click at [1031, 561] on button "PNG" at bounding box center [1030, 550] width 64 height 37
click at [1029, 587] on link "PNG" at bounding box center [1032, 588] width 59 height 30
click at [783, 585] on div "Elija su estilo de etiqueta Etiqueta estándar mexicana (Español) [GEOGRAPHIC_DA…" at bounding box center [778, 512] width 1045 height 444
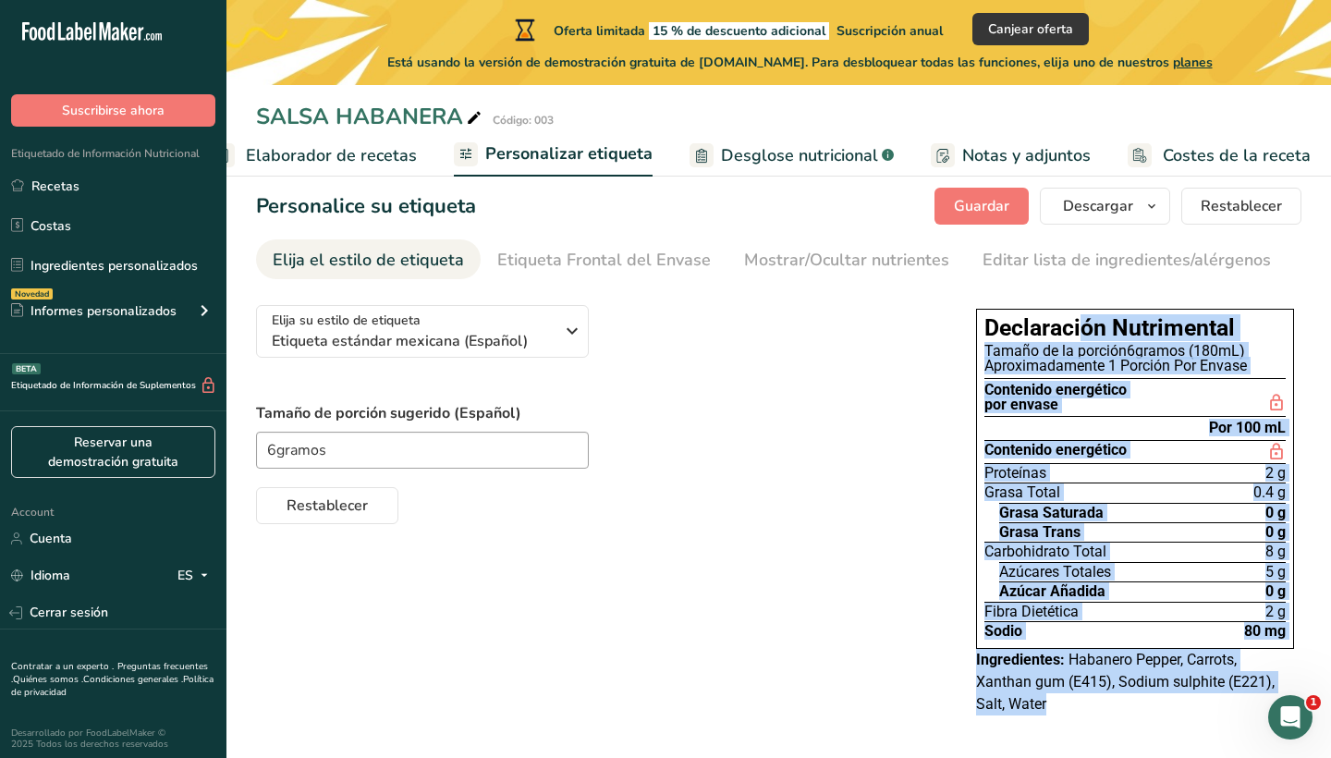
drag, startPoint x: 971, startPoint y: 312, endPoint x: 1171, endPoint y: 725, distance: 458.0
click at [1171, 725] on div "Declaración Nutrimental Tamaño de la porción 6gramos (180mL) Aproximadamente 1 …" at bounding box center [1135, 512] width 333 height 444
copy div "Declaración Nutrimental Tamaño de la porción 6gramos (180mL) Aproximadamente 1 …"
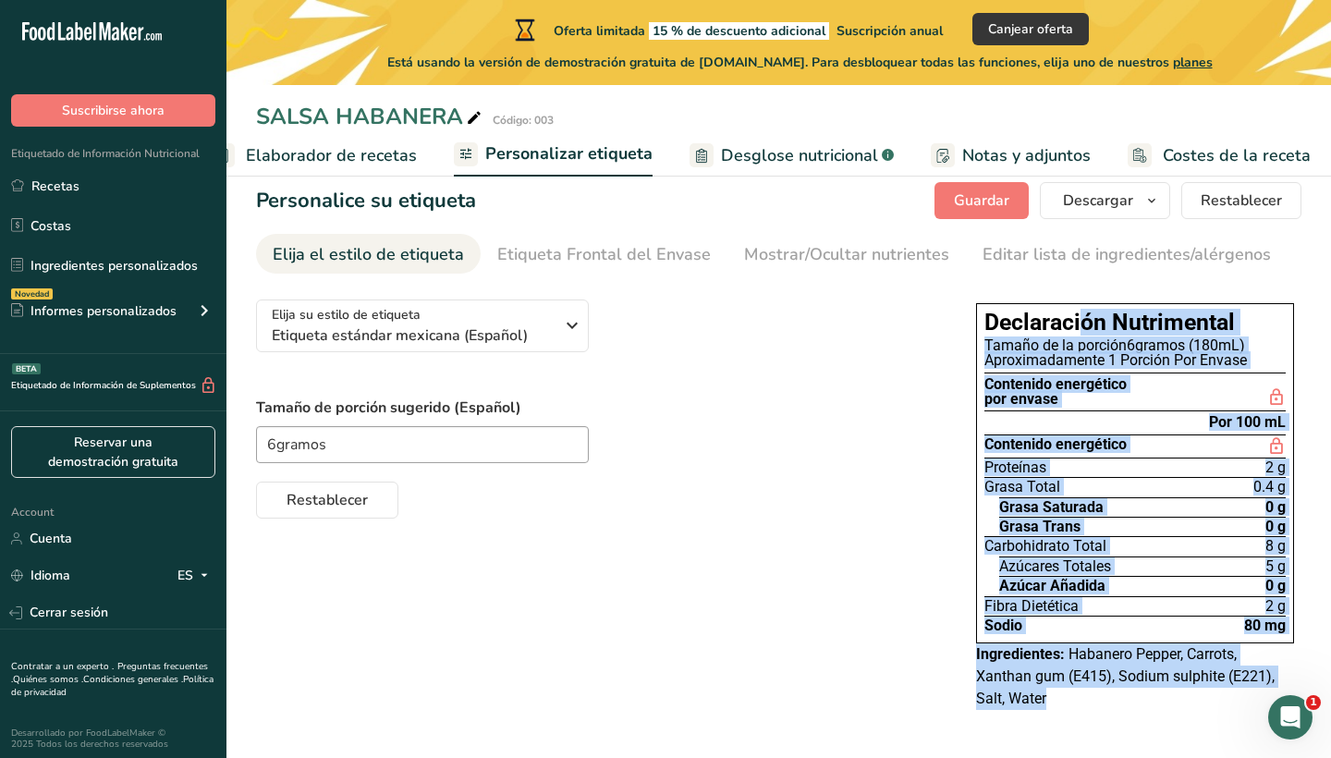
scroll to position [28, 0]
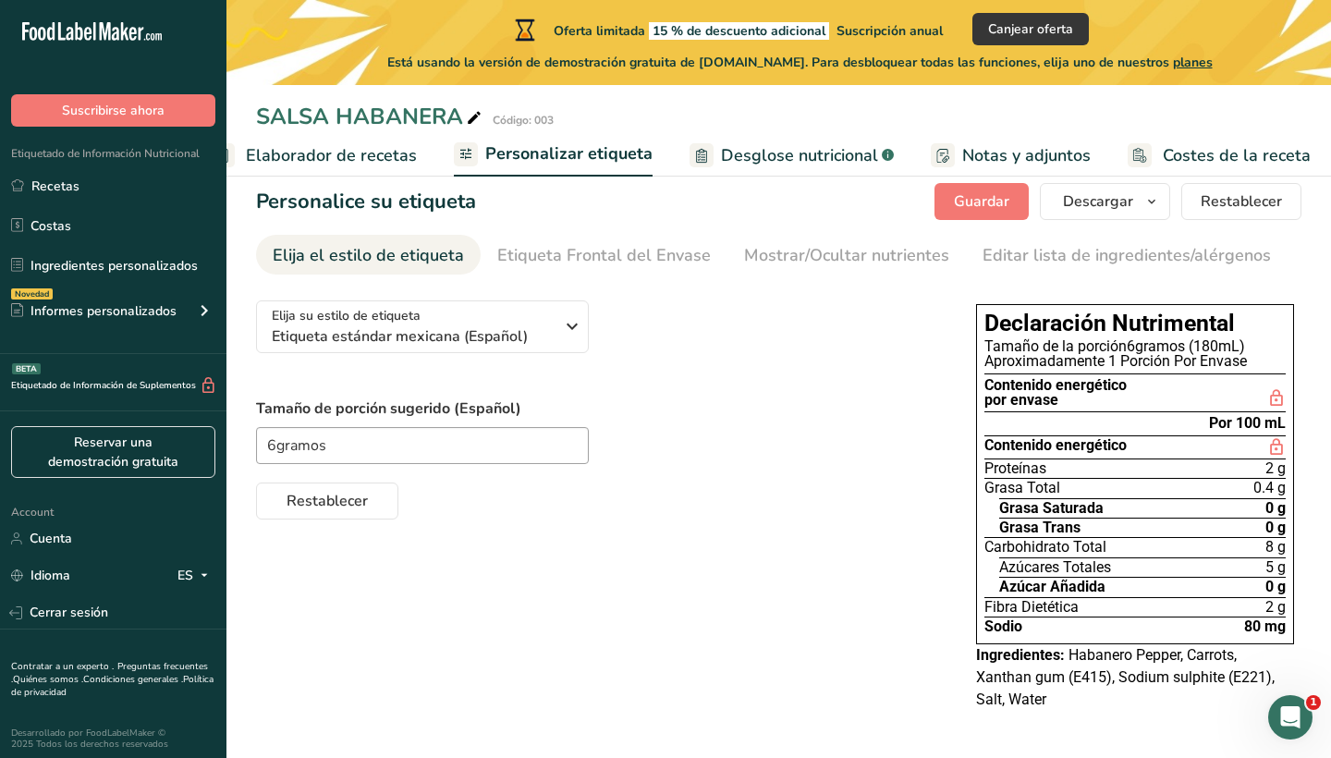
click at [763, 382] on div "Elija su estilo de etiqueta Etiqueta estándar mexicana (Español) [GEOGRAPHIC_DA…" at bounding box center [597, 403] width 683 height 234
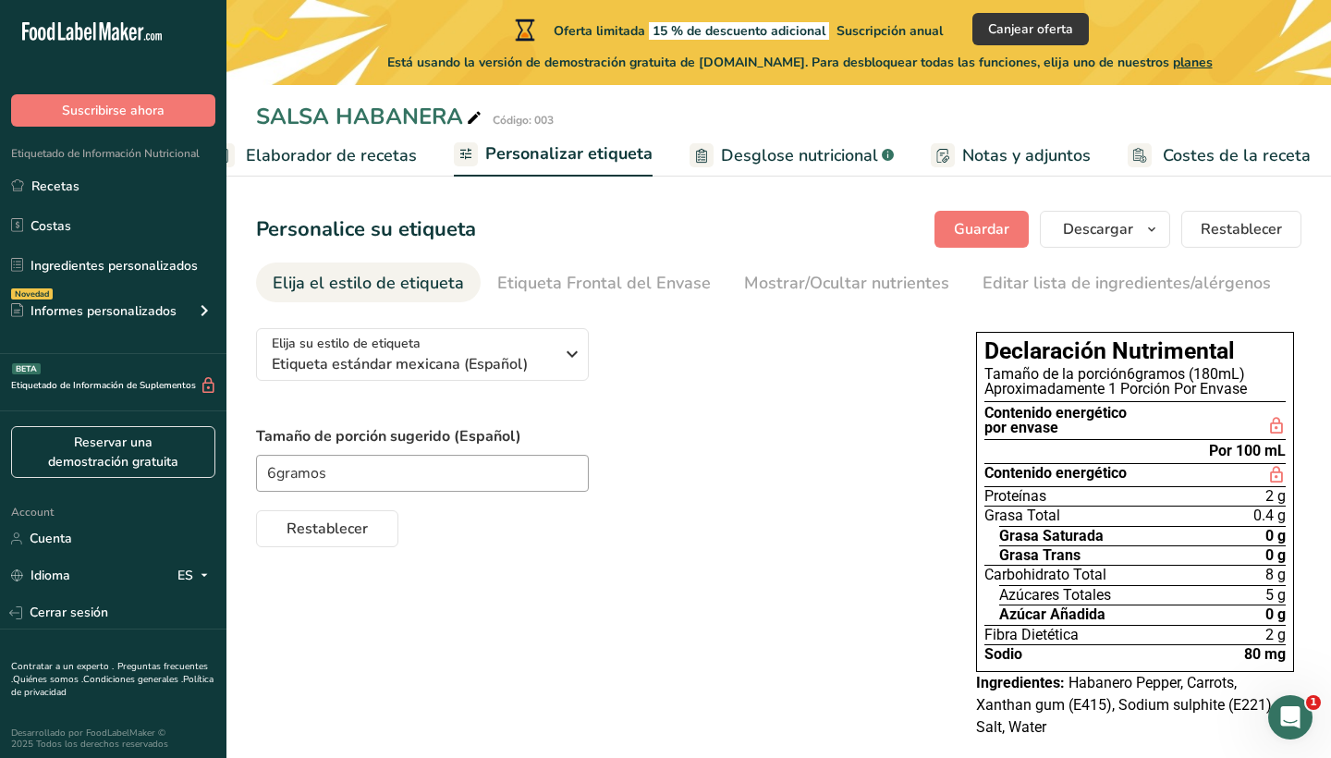
scroll to position [0, 0]
